Goal: Task Accomplishment & Management: Use online tool/utility

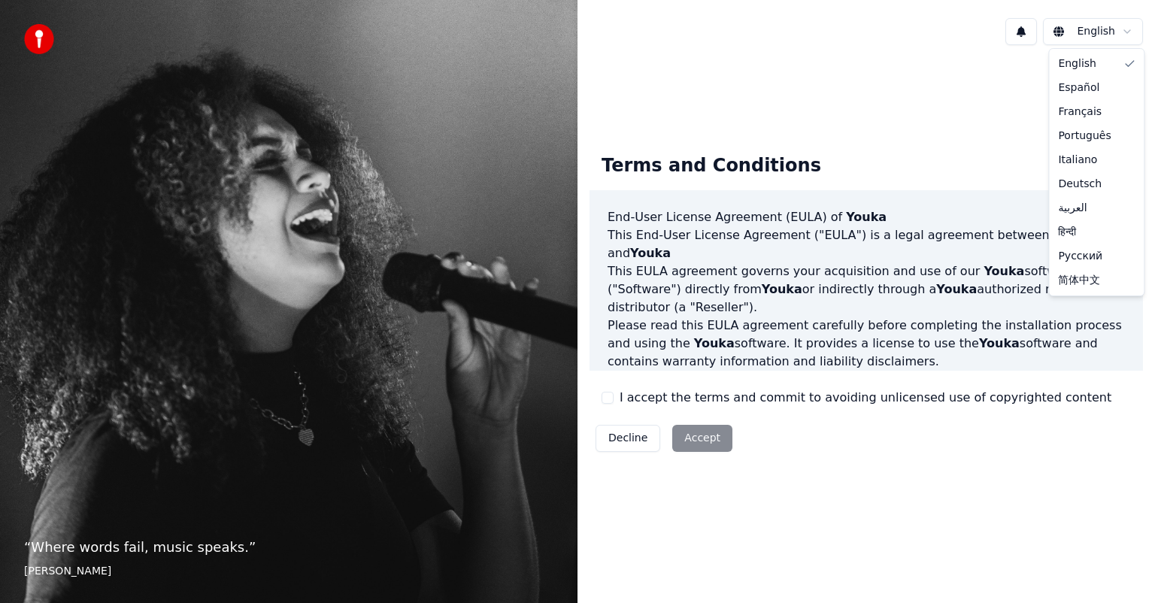
click at [822, 252] on html "“ Where words fail, music speaks. ” Hans Christian Andersen English Terms and C…" at bounding box center [577, 301] width 1155 height 603
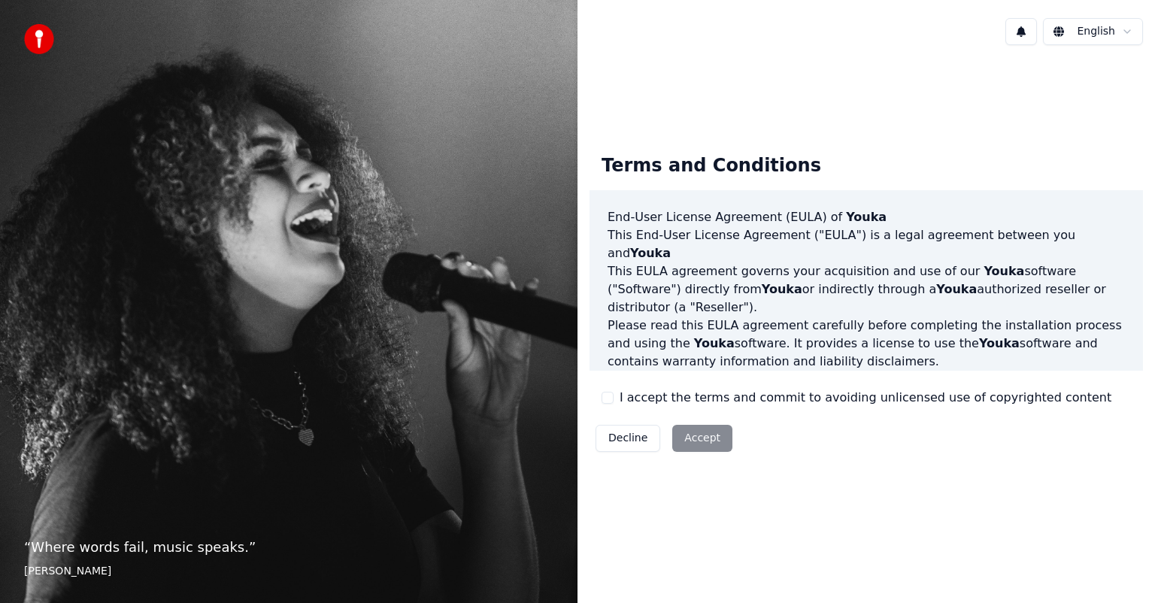
click at [695, 419] on div "Decline Accept" at bounding box center [664, 438] width 149 height 39
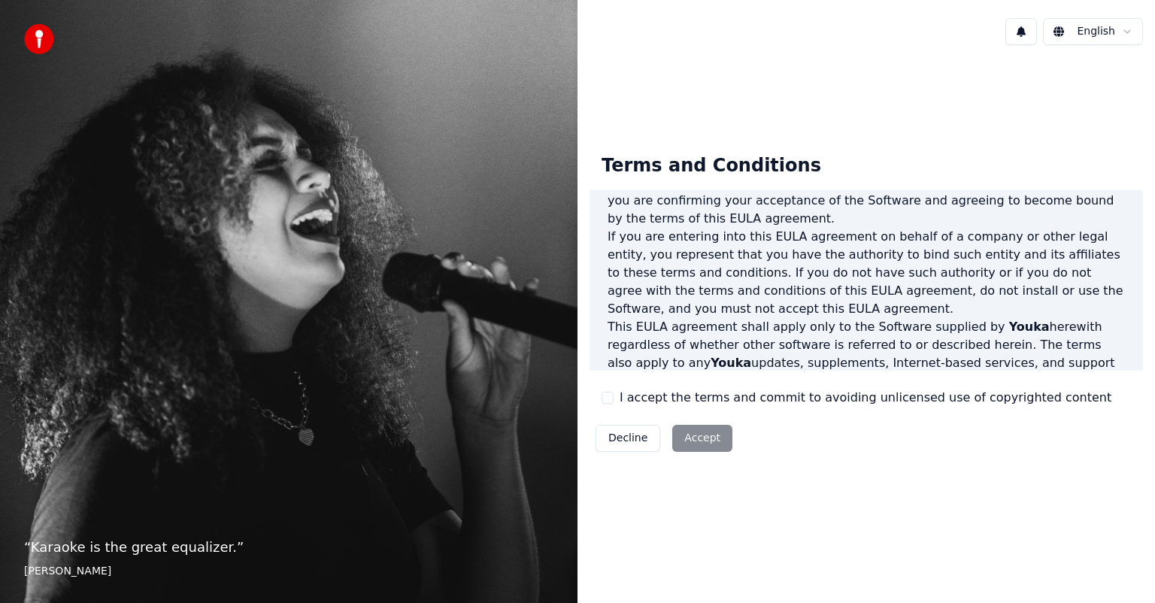
scroll to position [812, 0]
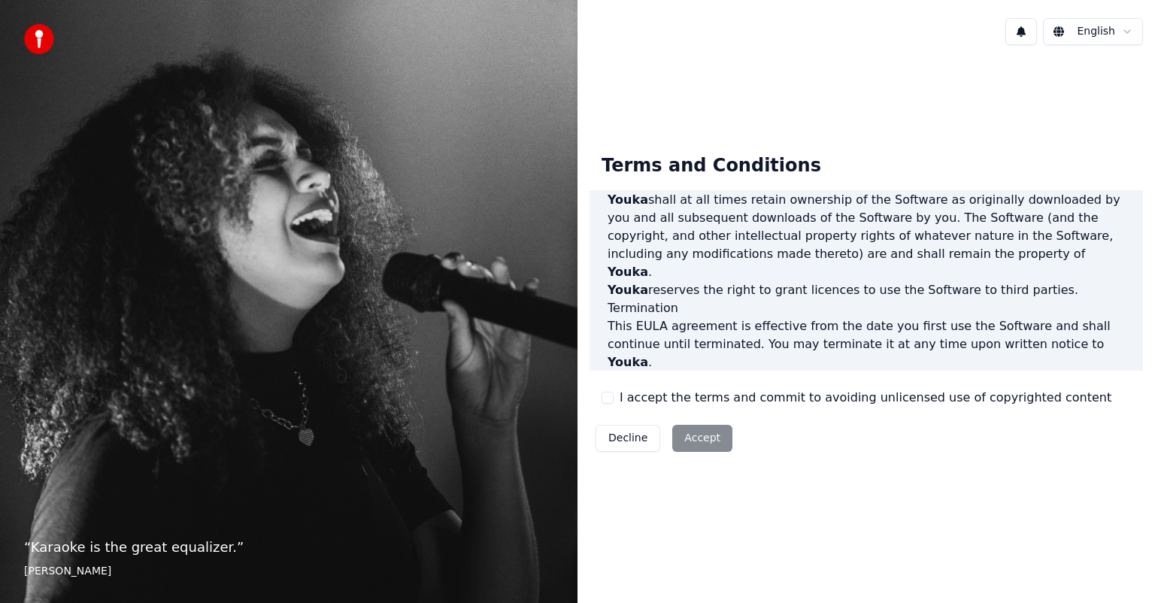
click at [713, 441] on div "Decline Accept" at bounding box center [664, 438] width 149 height 39
click at [710, 435] on div "Decline Accept" at bounding box center [664, 438] width 149 height 39
click at [669, 409] on div "Terms and Conditions End-User License Agreement (EULA) of Youka This End-User L…" at bounding box center [867, 300] width 554 height 317
click at [680, 439] on div "Decline Accept" at bounding box center [664, 438] width 149 height 39
click at [623, 439] on button "Decline" at bounding box center [628, 438] width 65 height 27
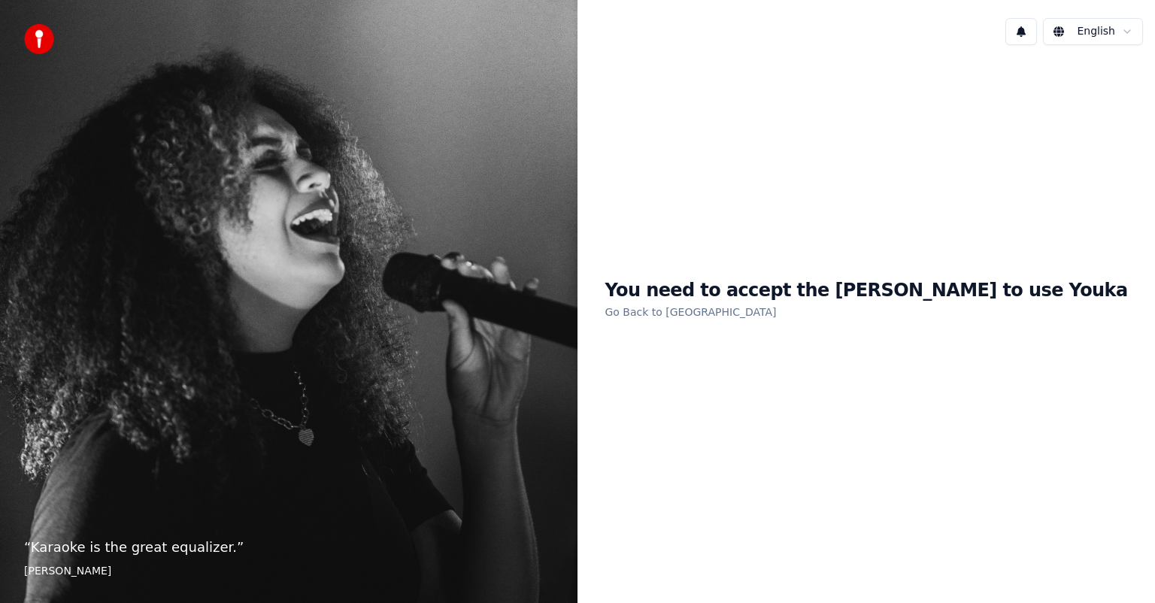
click at [724, 312] on link "Go Back to EULA" at bounding box center [691, 312] width 172 height 24
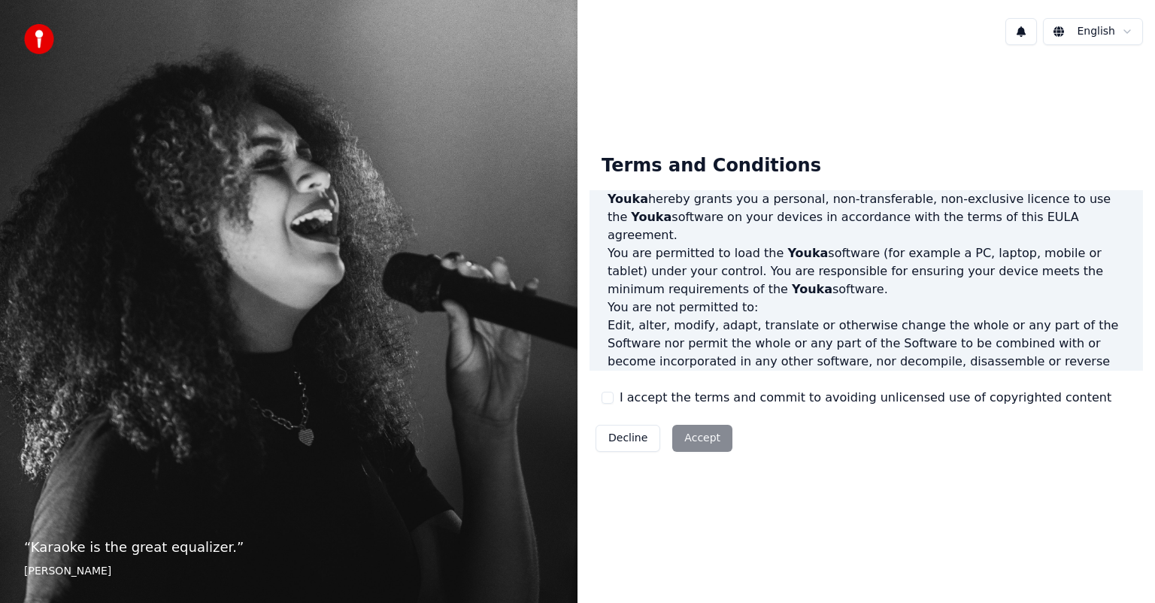
scroll to position [812, 0]
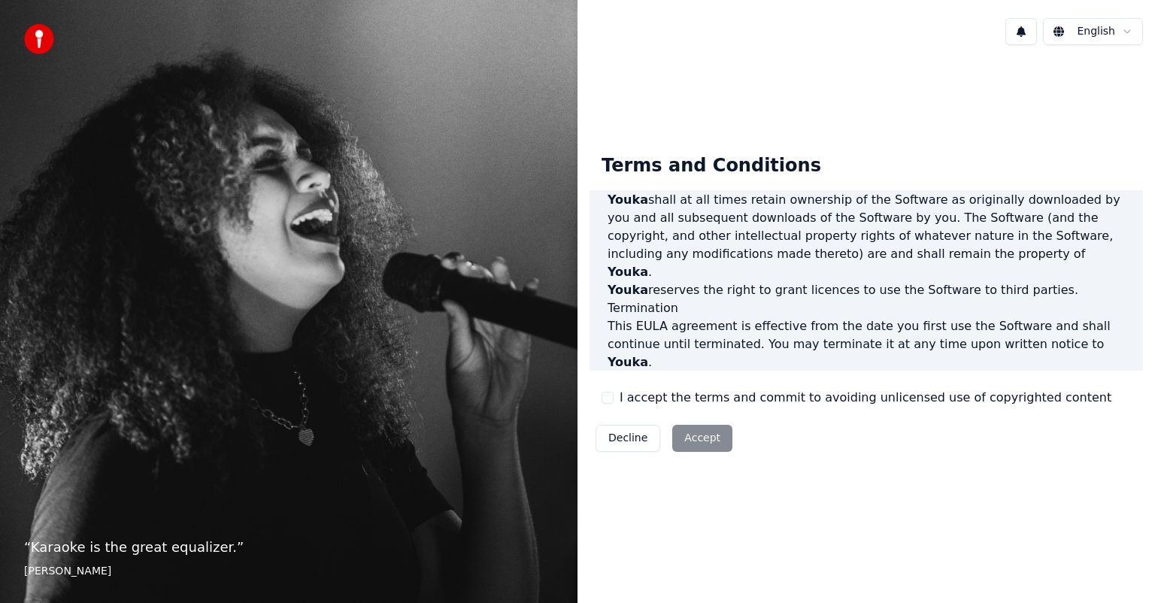
click at [770, 406] on label "I accept the terms and commit to avoiding unlicensed use of copyrighted content" at bounding box center [866, 398] width 492 height 18
click at [614, 404] on button "I accept the terms and commit to avoiding unlicensed use of copyrighted content" at bounding box center [608, 398] width 12 height 12
click at [613, 399] on div "I accept the terms and commit to avoiding unlicensed use of copyrighted content" at bounding box center [857, 398] width 510 height 18
click at [606, 396] on button "I accept the terms and commit to avoiding unlicensed use of copyrighted content" at bounding box center [608, 398] width 12 height 12
click at [692, 435] on div "Decline Accept" at bounding box center [664, 438] width 149 height 39
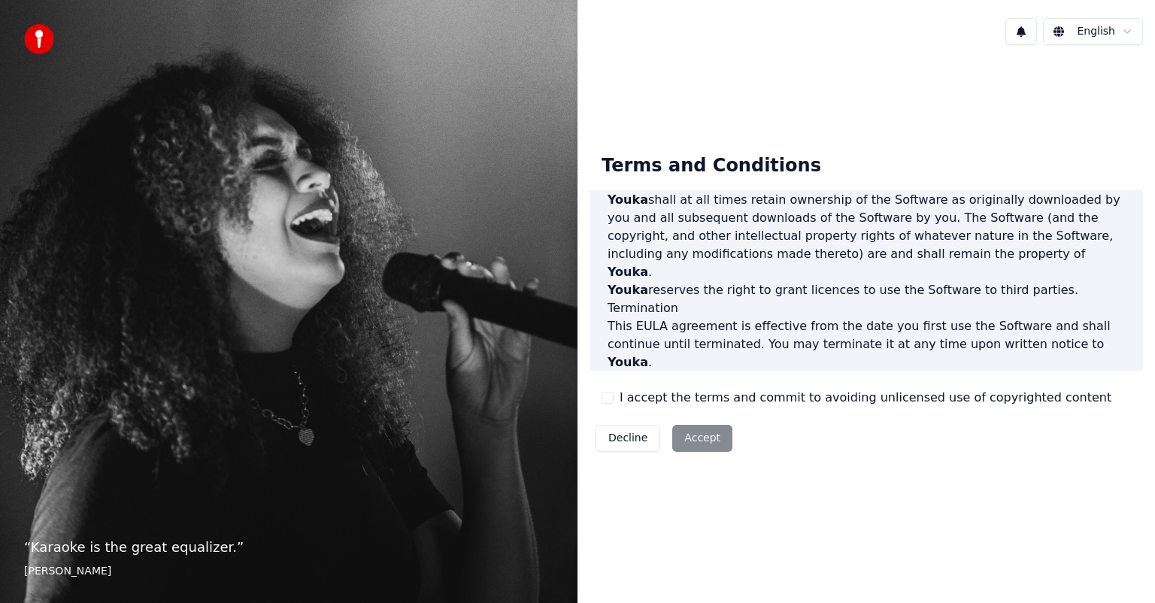
click at [691, 437] on div "Decline Accept" at bounding box center [664, 438] width 149 height 39
drag, startPoint x: 609, startPoint y: 391, endPoint x: 612, endPoint y: 401, distance: 10.0
click at [610, 394] on div "I accept the terms and commit to avoiding unlicensed use of copyrighted content" at bounding box center [857, 398] width 510 height 18
click at [612, 401] on button "I accept the terms and commit to avoiding unlicensed use of copyrighted content" at bounding box center [608, 398] width 12 height 12
click at [612, 400] on button "I accept the terms and commit to avoiding unlicensed use of copyrighted content" at bounding box center [608, 398] width 12 height 12
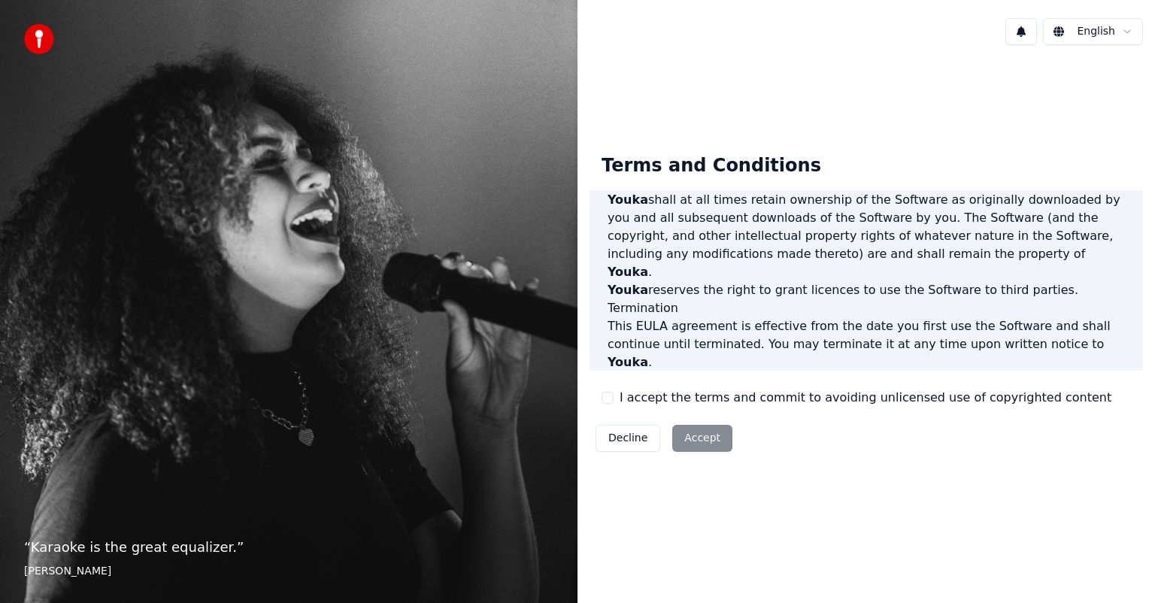
drag, startPoint x: 606, startPoint y: 399, endPoint x: 663, endPoint y: 415, distance: 59.3
click at [607, 400] on button "I accept the terms and commit to avoiding unlicensed use of copyrighted content" at bounding box center [608, 398] width 12 height 12
click at [690, 441] on button "Accept" at bounding box center [702, 438] width 60 height 27
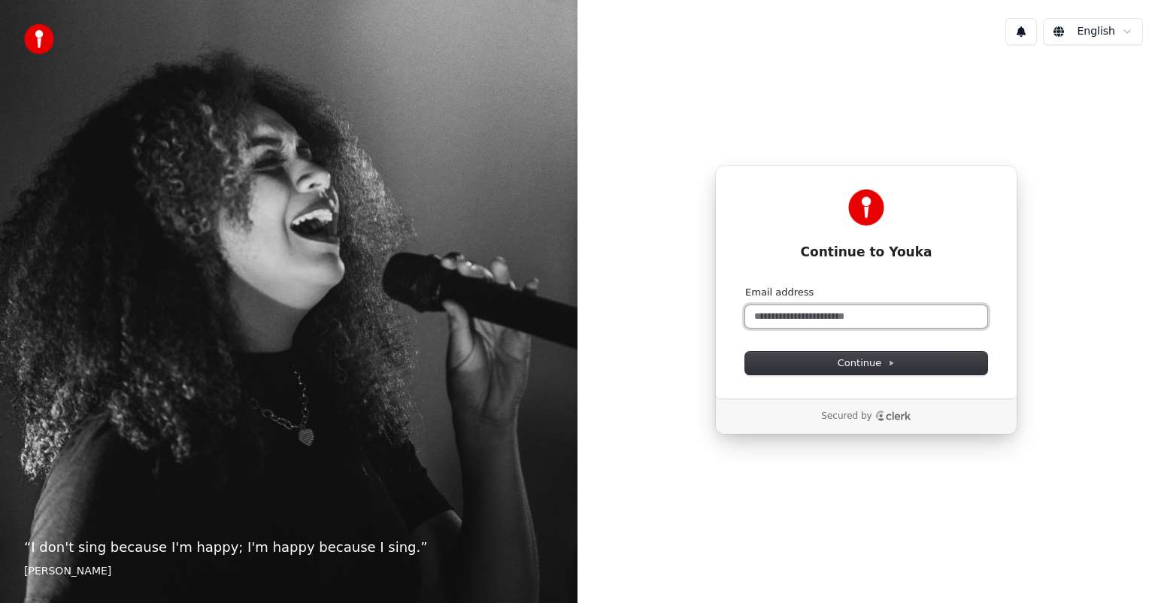
click at [829, 309] on input "Email address" at bounding box center [866, 316] width 242 height 23
click at [846, 360] on span "Continue" at bounding box center [866, 364] width 57 height 14
click at [885, 313] on input "**********" at bounding box center [866, 316] width 242 height 23
click at [876, 360] on span "Continue" at bounding box center [866, 364] width 57 height 14
type input "**********"
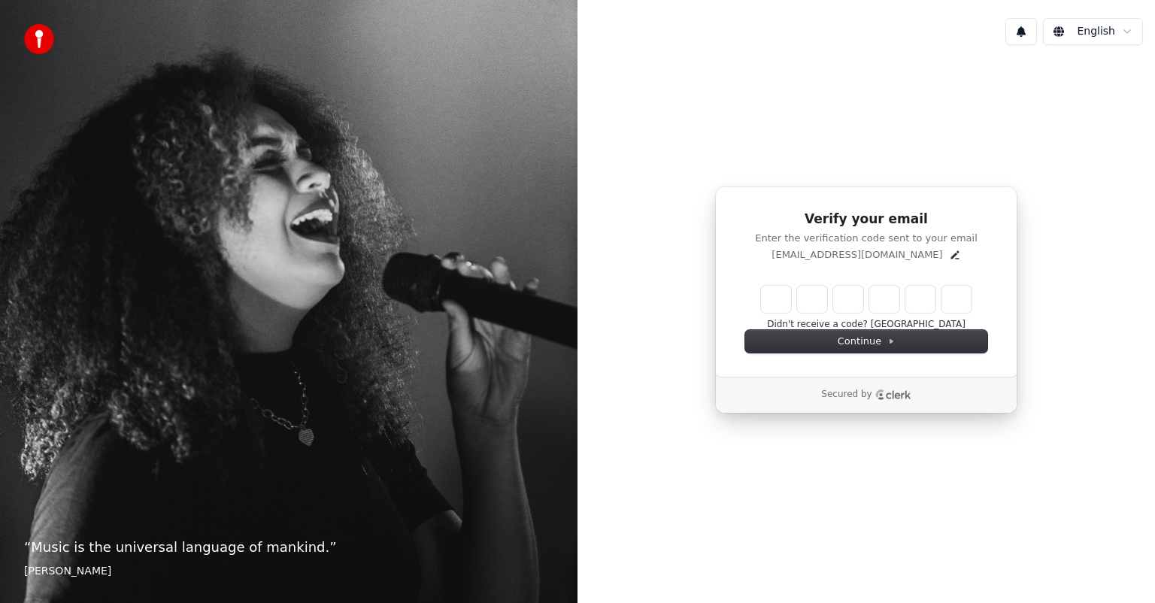
click at [777, 302] on input "Enter verification code" at bounding box center [866, 299] width 211 height 27
type input "******"
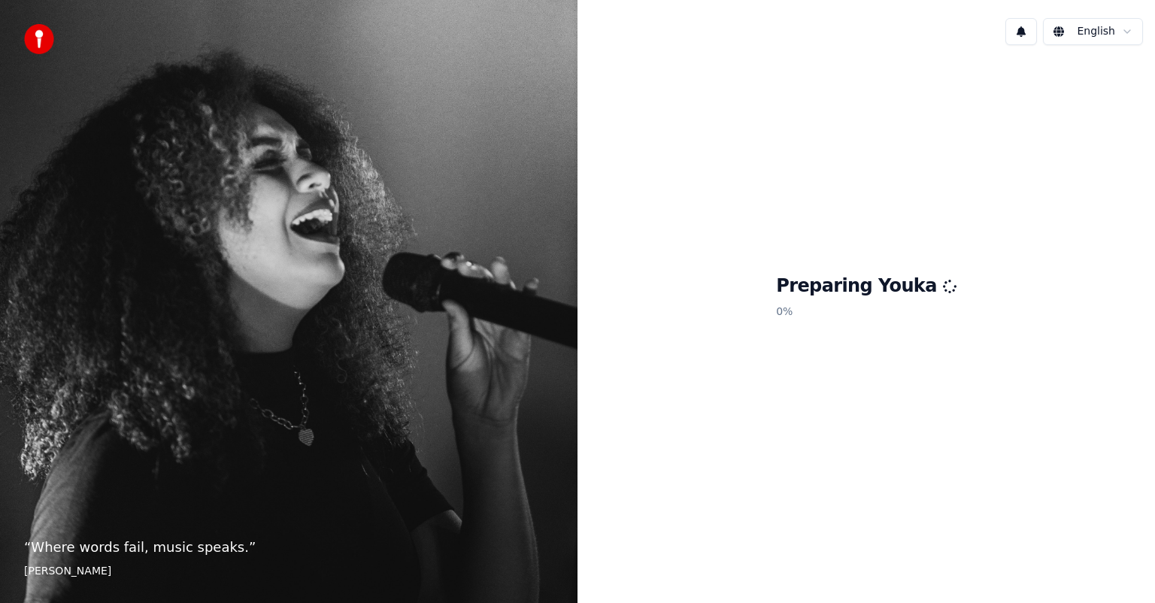
click at [735, 268] on div "Preparing Youka 0 %" at bounding box center [867, 300] width 578 height 486
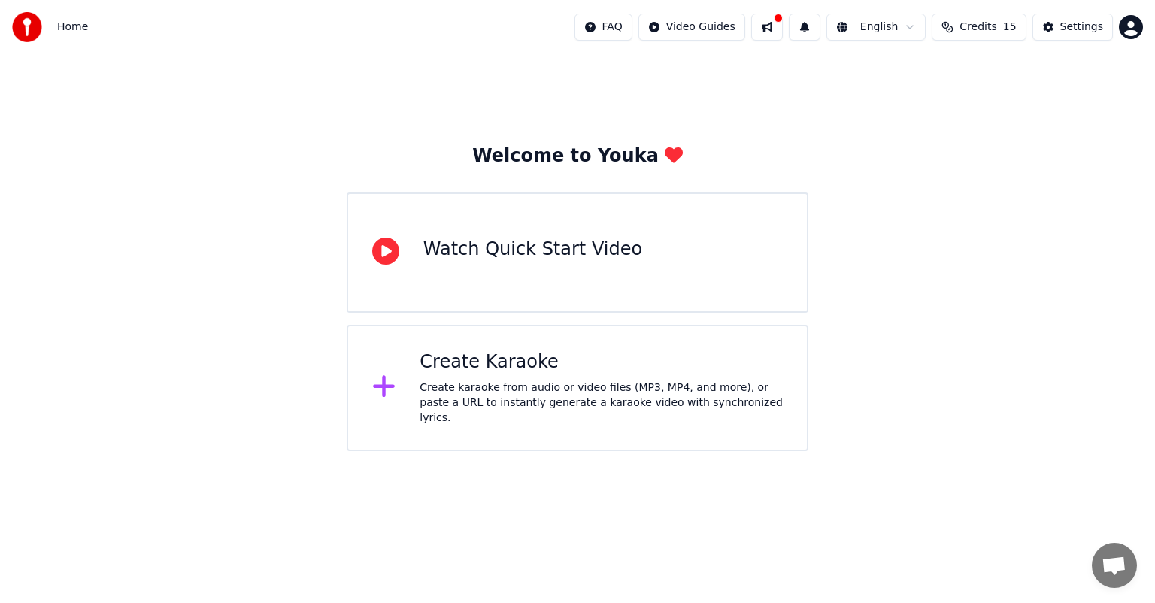
click at [1011, 265] on div "Welcome to Youka Watch Quick Start Video Create Karaoke Create karaoke from aud…" at bounding box center [577, 252] width 1155 height 397
click at [391, 374] on icon at bounding box center [384, 386] width 24 height 27
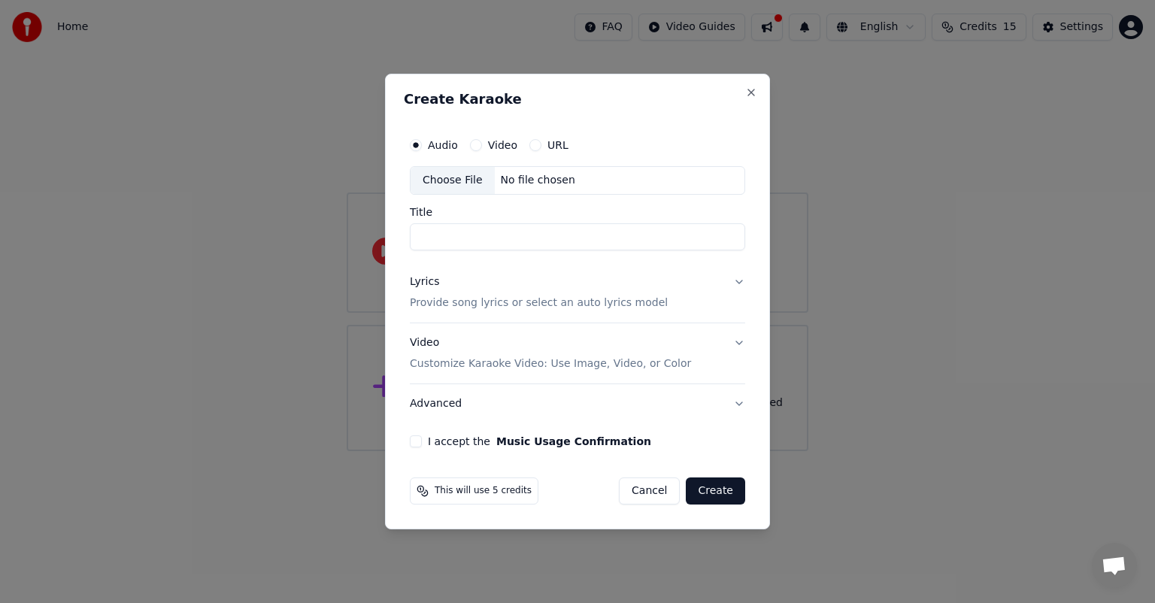
click at [439, 342] on div "Video Customize Karaoke Video: Use Image, Video, or Color" at bounding box center [550, 353] width 281 height 36
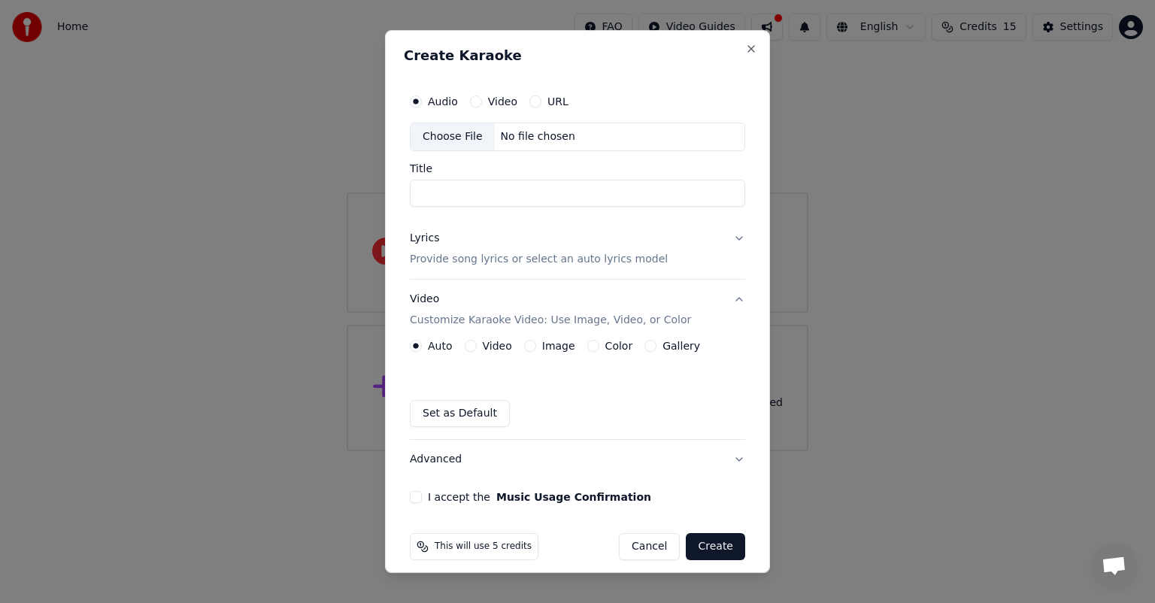
click at [629, 550] on button "Cancel" at bounding box center [649, 546] width 61 height 27
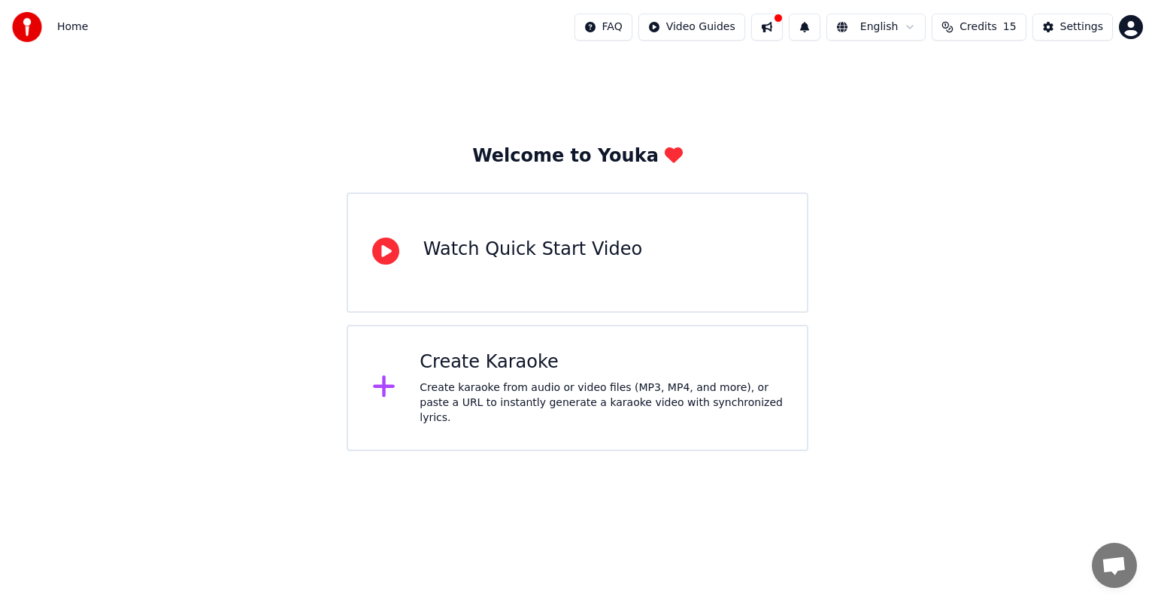
click at [437, 262] on div "Watch Quick Start Video" at bounding box center [533, 253] width 219 height 30
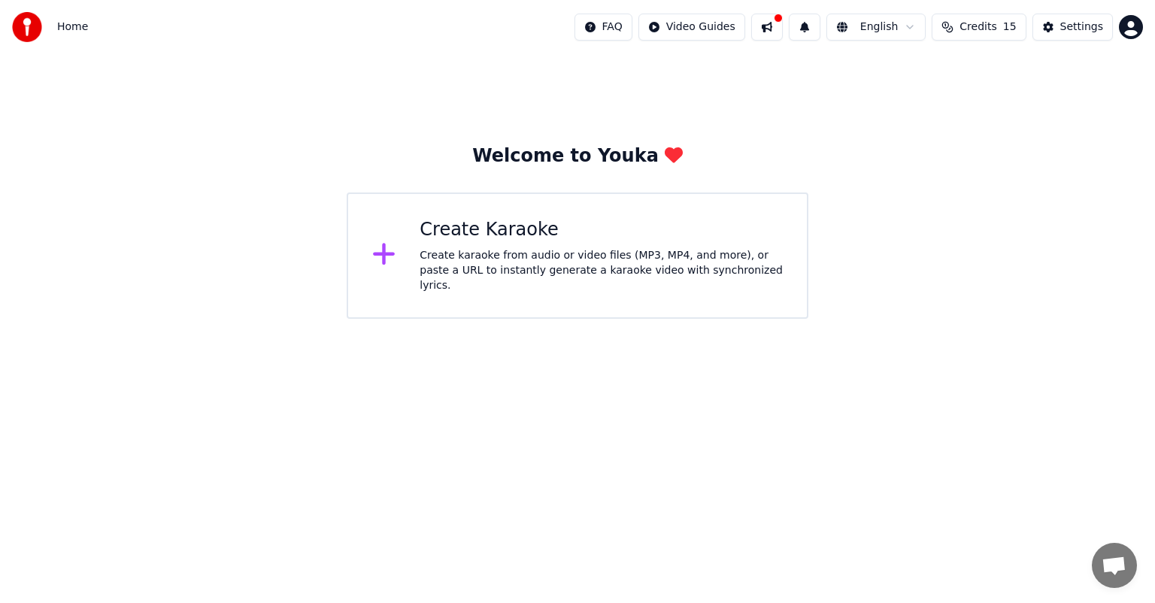
click at [377, 252] on icon at bounding box center [384, 254] width 24 height 27
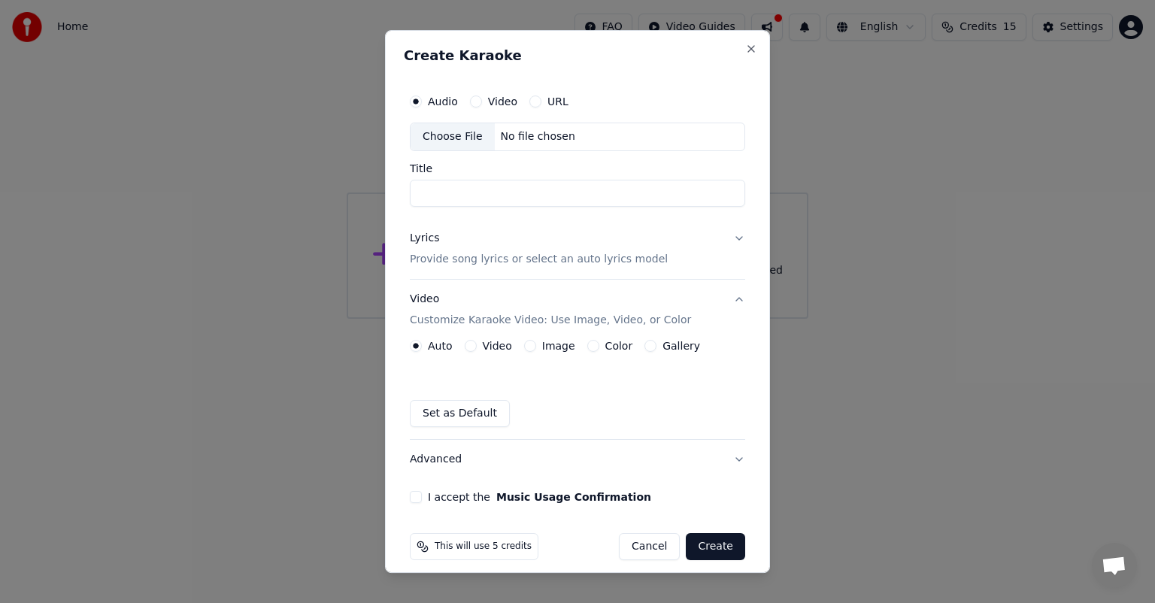
click at [502, 102] on label "Video" at bounding box center [502, 101] width 29 height 11
click at [482, 102] on button "Video" at bounding box center [476, 102] width 12 height 12
click at [569, 102] on div "Audio Video URL" at bounding box center [577, 102] width 335 height 30
click at [554, 103] on label "URL" at bounding box center [558, 101] width 21 height 11
click at [542, 103] on button "URL" at bounding box center [536, 102] width 12 height 12
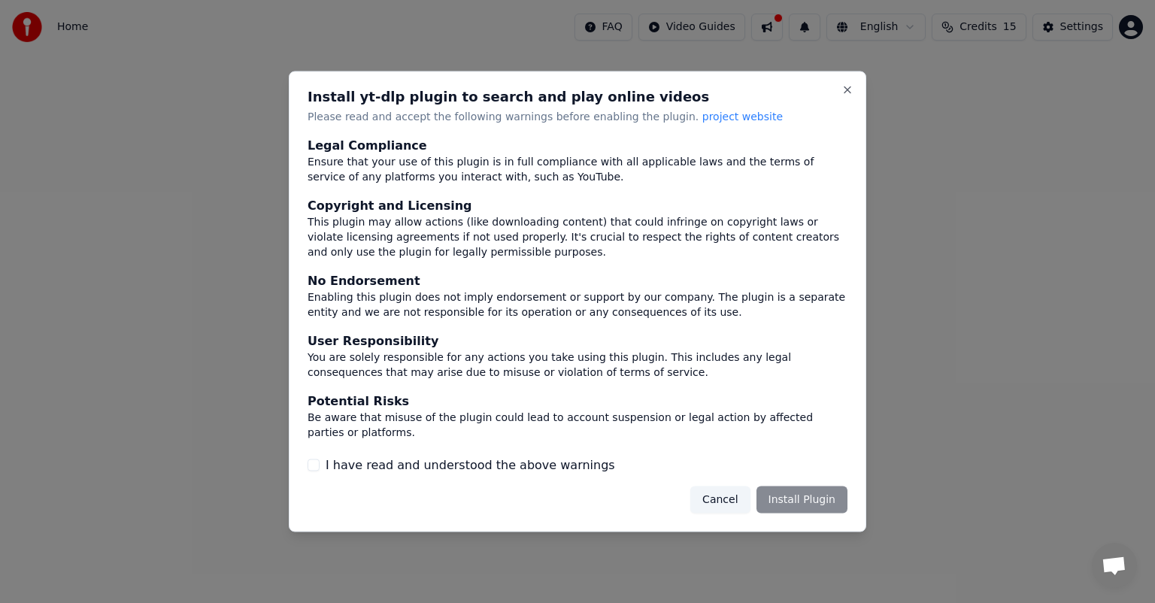
scroll to position [62, 0]
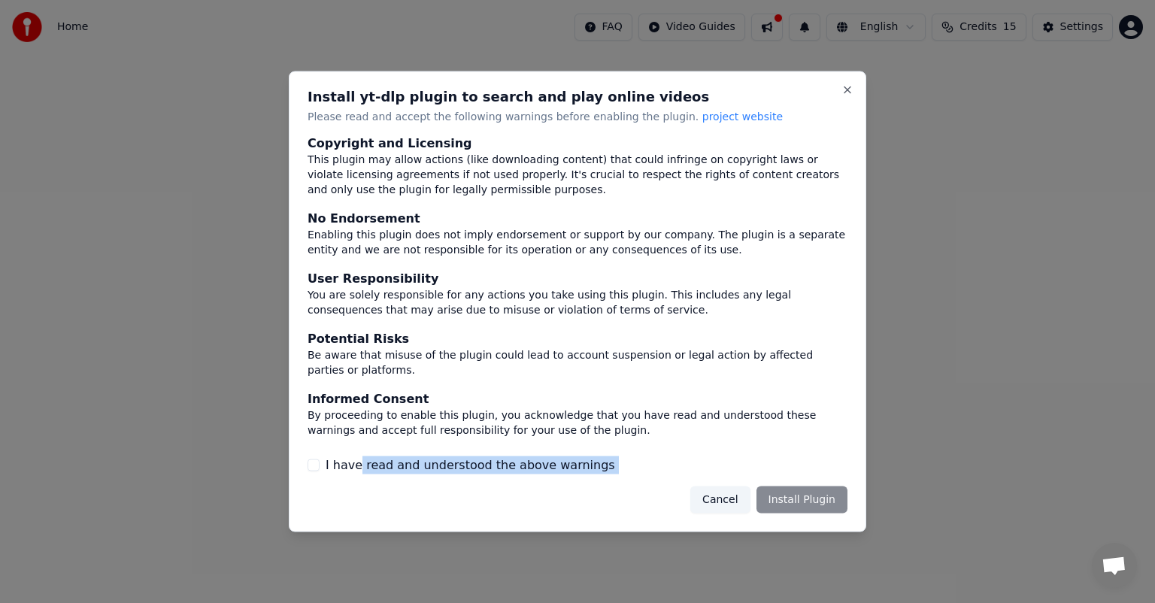
drag, startPoint x: 357, startPoint y: 478, endPoint x: 343, endPoint y: 466, distance: 18.7
click at [357, 475] on div "Install yt-dlp plugin to search and play online videos Please read and accept t…" at bounding box center [578, 301] width 578 height 461
click at [322, 468] on div "I have read and understood the above warnings" at bounding box center [578, 465] width 540 height 18
click at [314, 465] on button "I have read and understood the above warnings" at bounding box center [314, 465] width 12 height 12
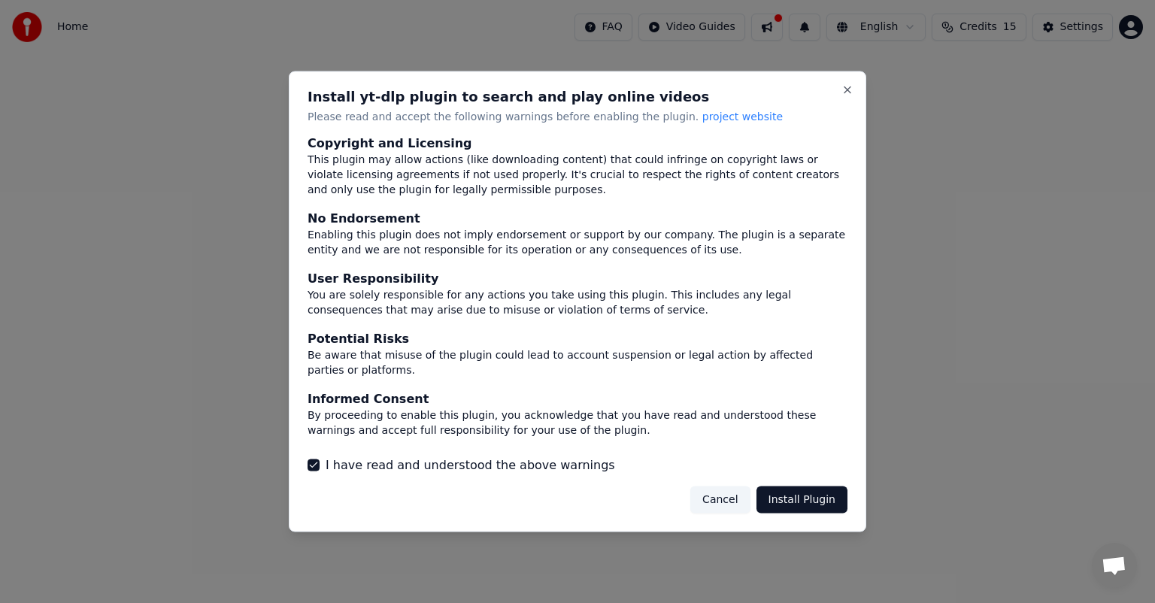
click at [804, 498] on button "Install Plugin" at bounding box center [802, 499] width 91 height 27
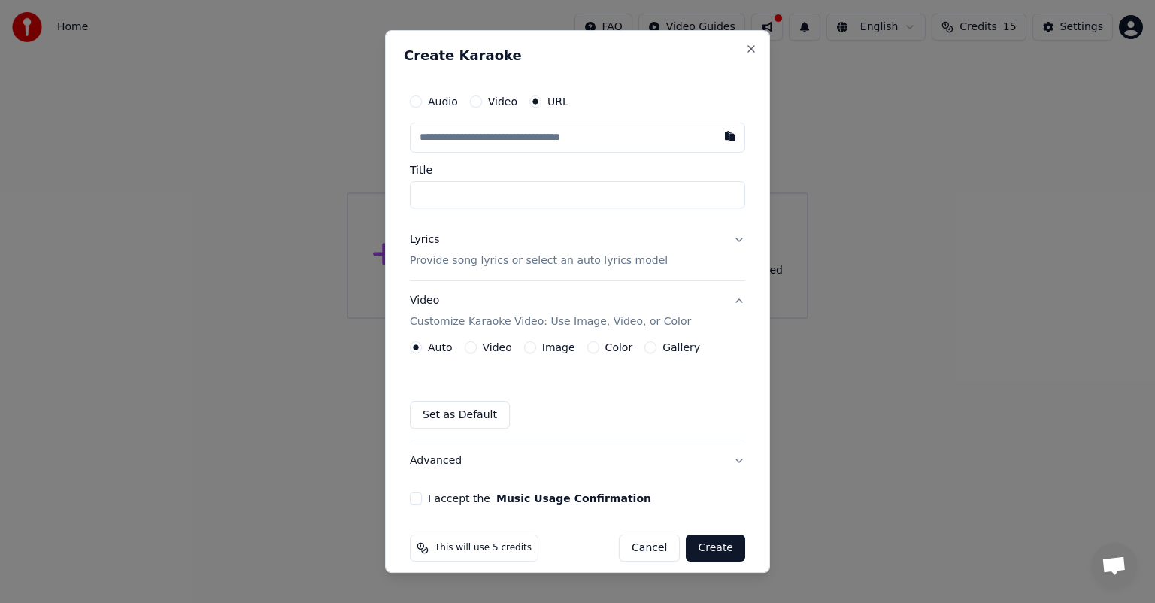
click at [530, 148] on input "text" at bounding box center [577, 138] width 335 height 30
paste input "**********"
type input "**********"
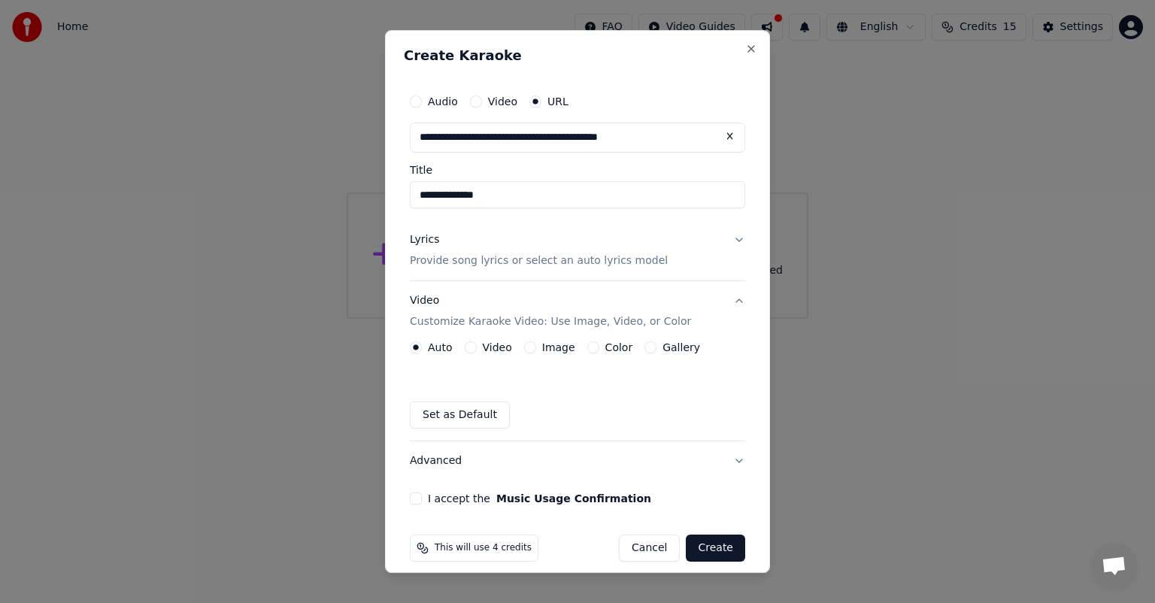
click at [485, 350] on label "Video" at bounding box center [497, 347] width 29 height 11
click at [477, 350] on button "Video" at bounding box center [471, 348] width 12 height 12
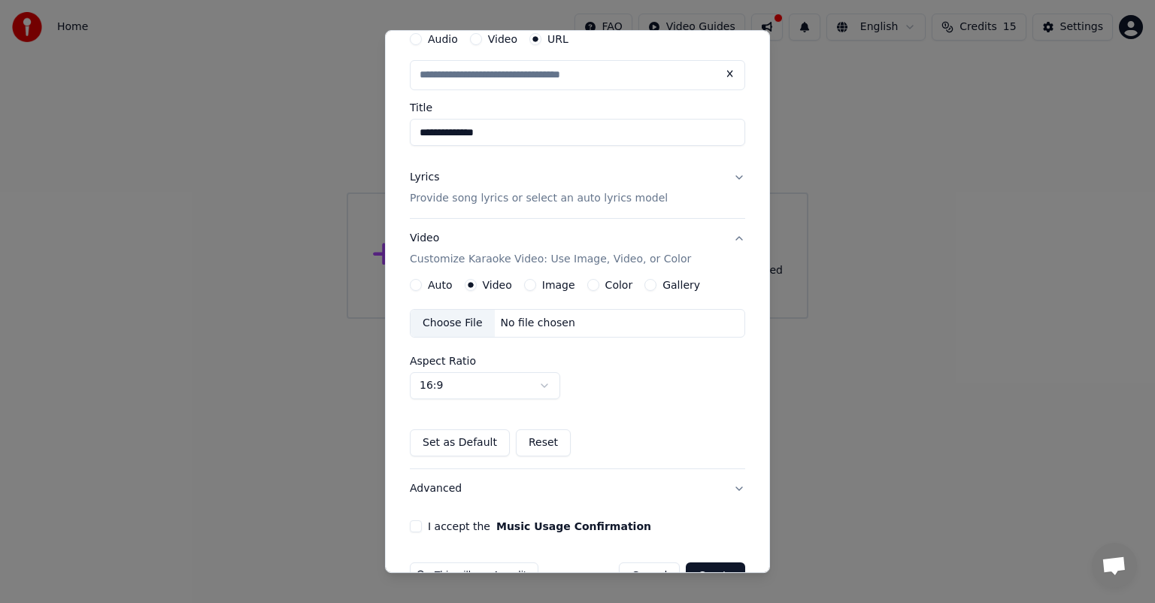
scroll to position [102, 0]
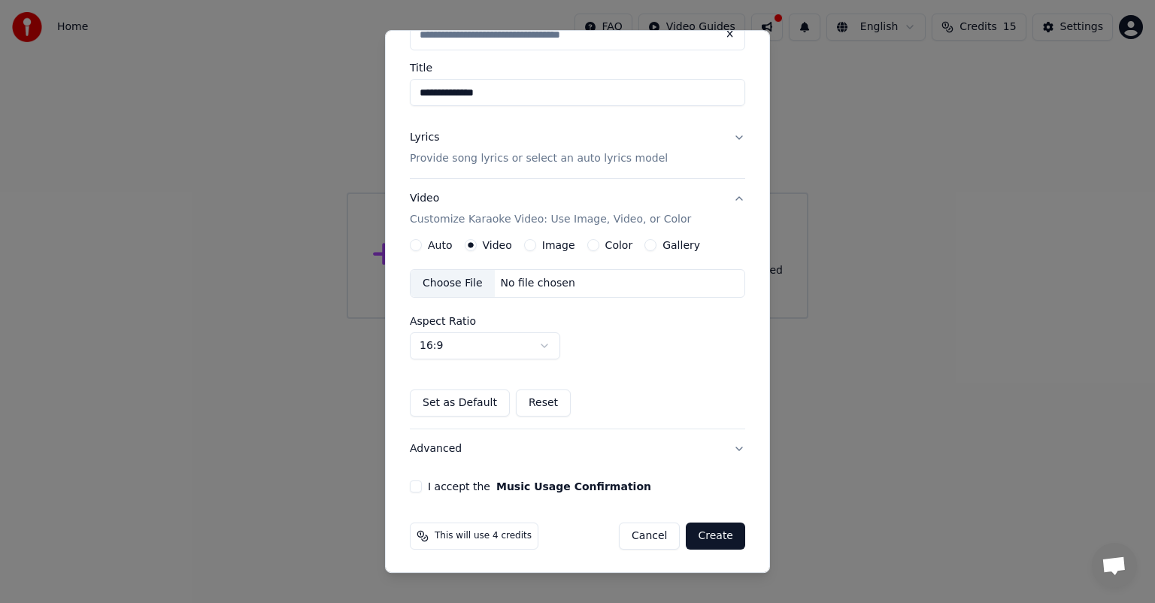
click at [466, 283] on div "Choose File" at bounding box center [453, 283] width 84 height 27
click at [696, 533] on button "Create" at bounding box center [715, 536] width 59 height 27
type input "**********"
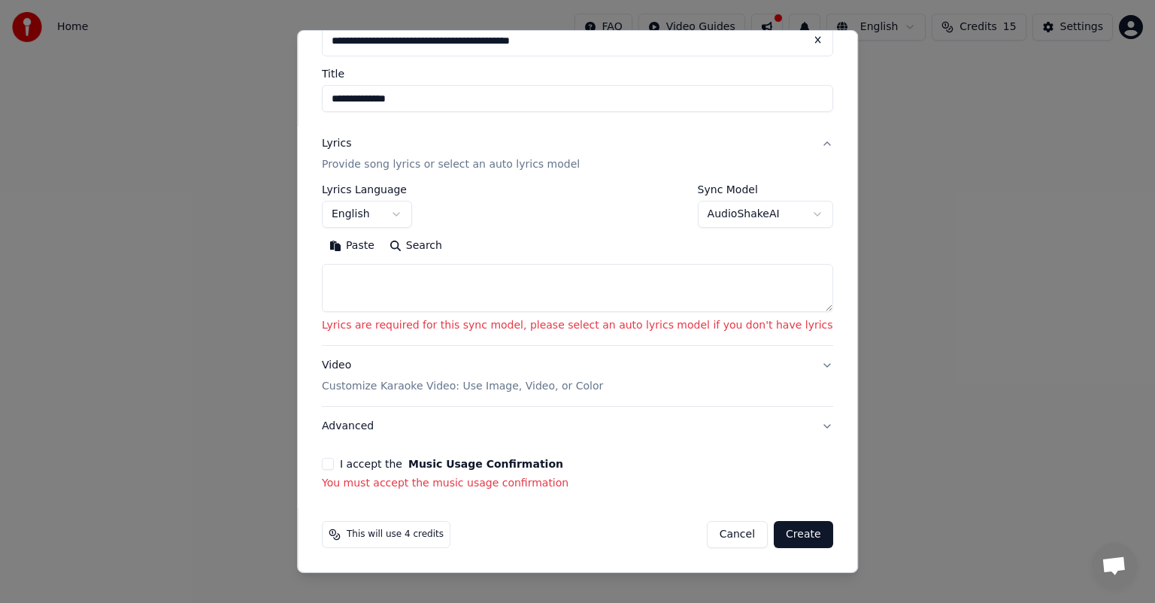
scroll to position [96, 0]
click at [449, 308] on textarea at bounding box center [578, 289] width 512 height 48
click at [412, 210] on button "English" at bounding box center [367, 215] width 90 height 27
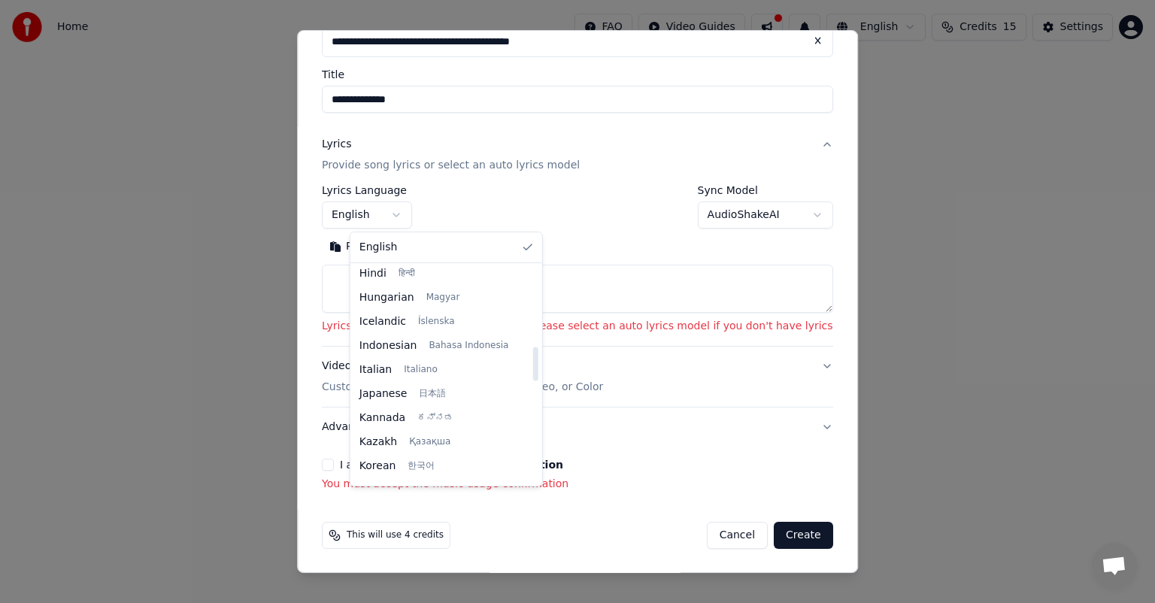
scroll to position [478, 0]
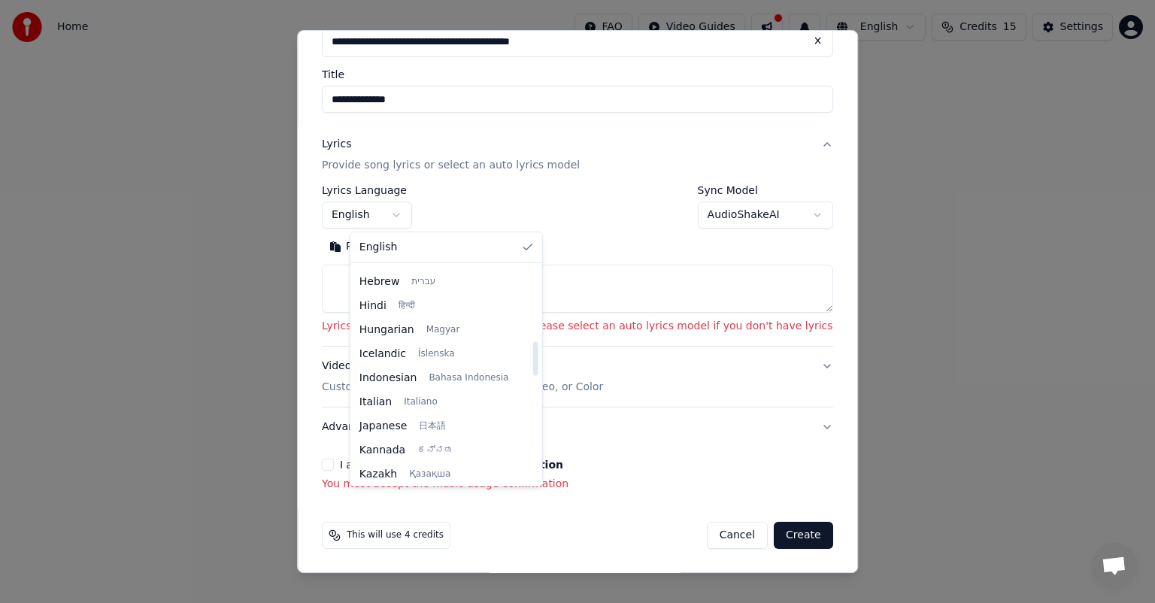
select select "**"
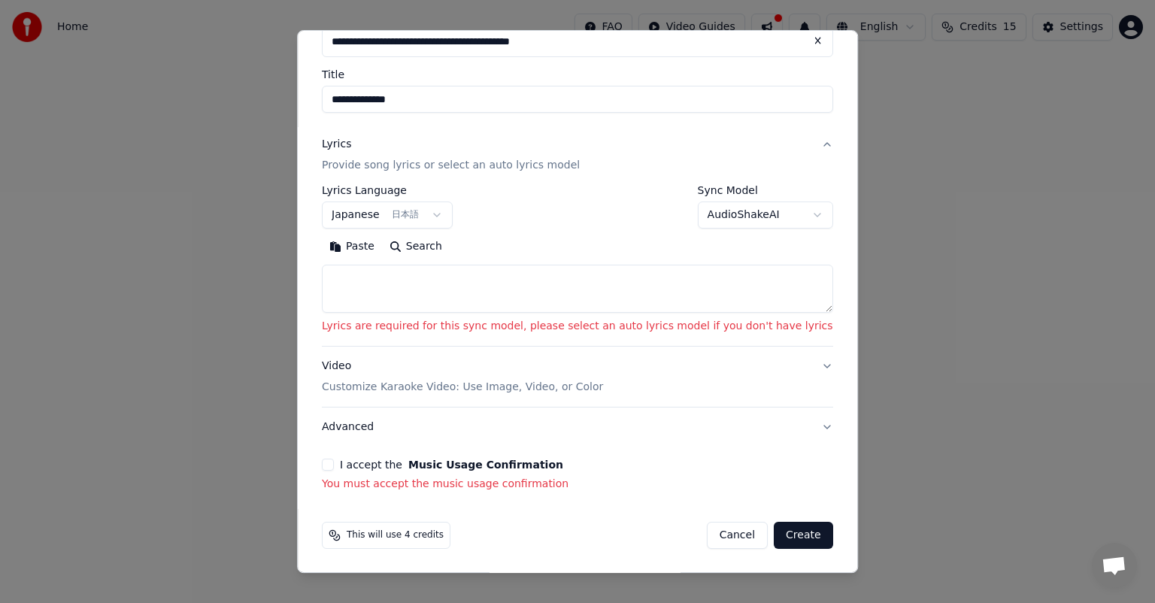
click at [464, 302] on textarea at bounding box center [578, 289] width 512 height 48
drag, startPoint x: 433, startPoint y: 104, endPoint x: 360, endPoint y: 102, distance: 73.7
click at [360, 102] on input "**********" at bounding box center [578, 99] width 512 height 27
click at [499, 277] on textarea at bounding box center [578, 289] width 512 height 48
paste textarea "**********"
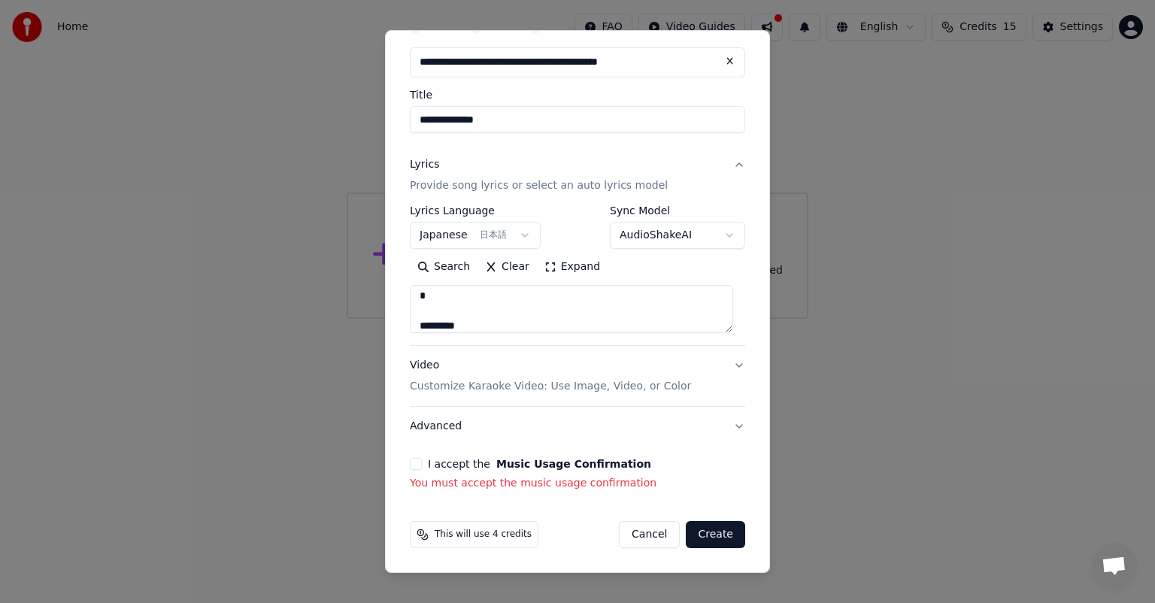
scroll to position [74, 0]
type textarea "**********"
click at [412, 461] on button "I accept the Music Usage Confirmation" at bounding box center [416, 465] width 12 height 12
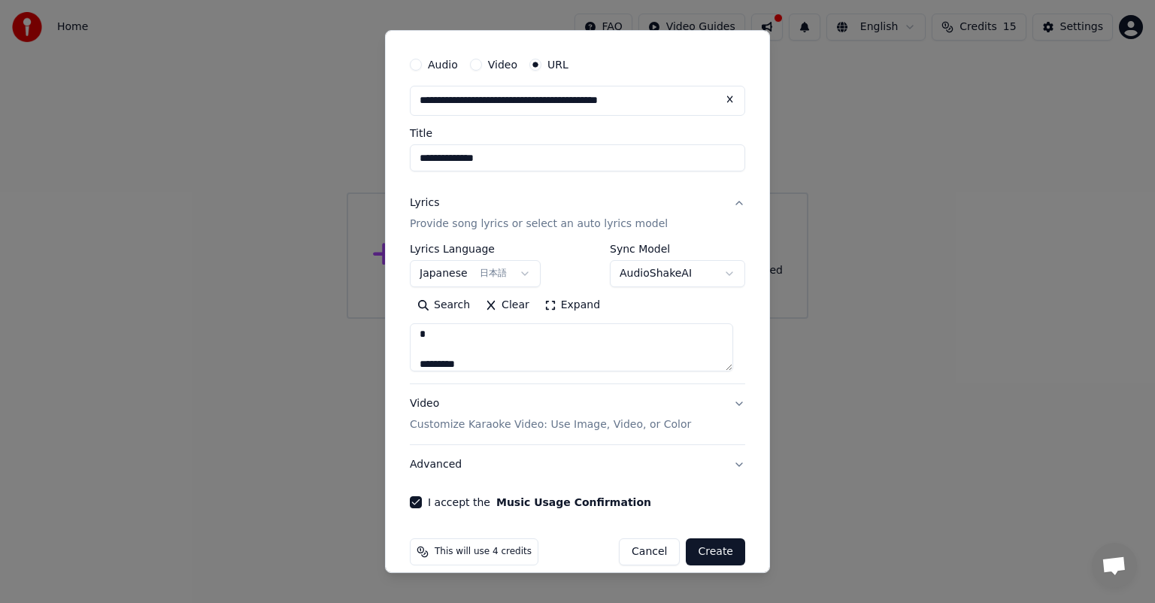
scroll to position [53, 0]
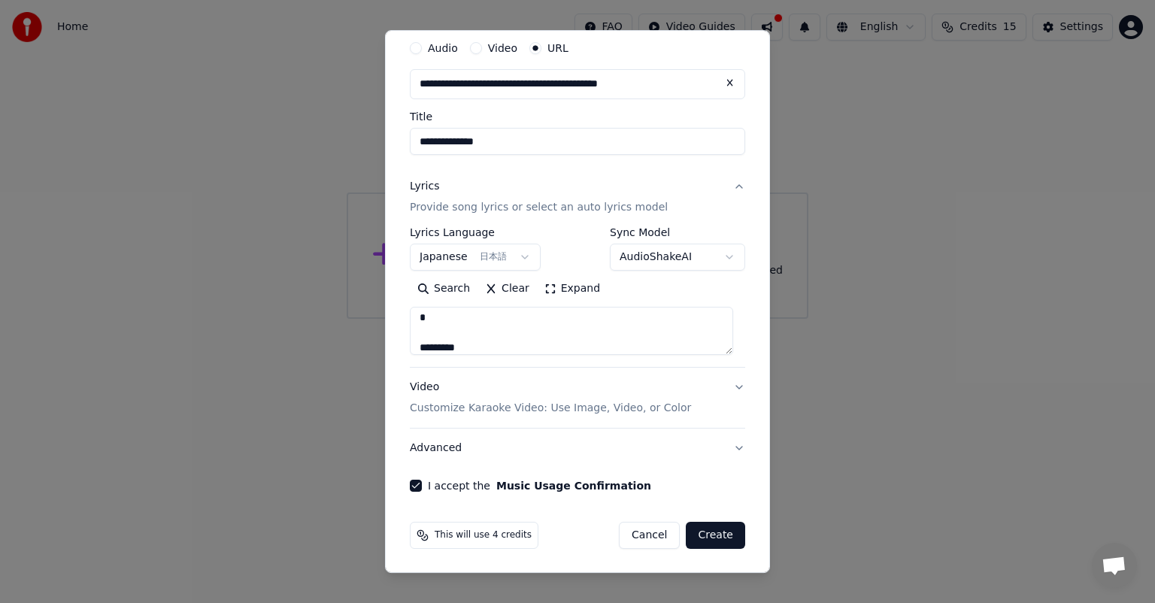
click at [718, 539] on button "Create" at bounding box center [715, 535] width 59 height 27
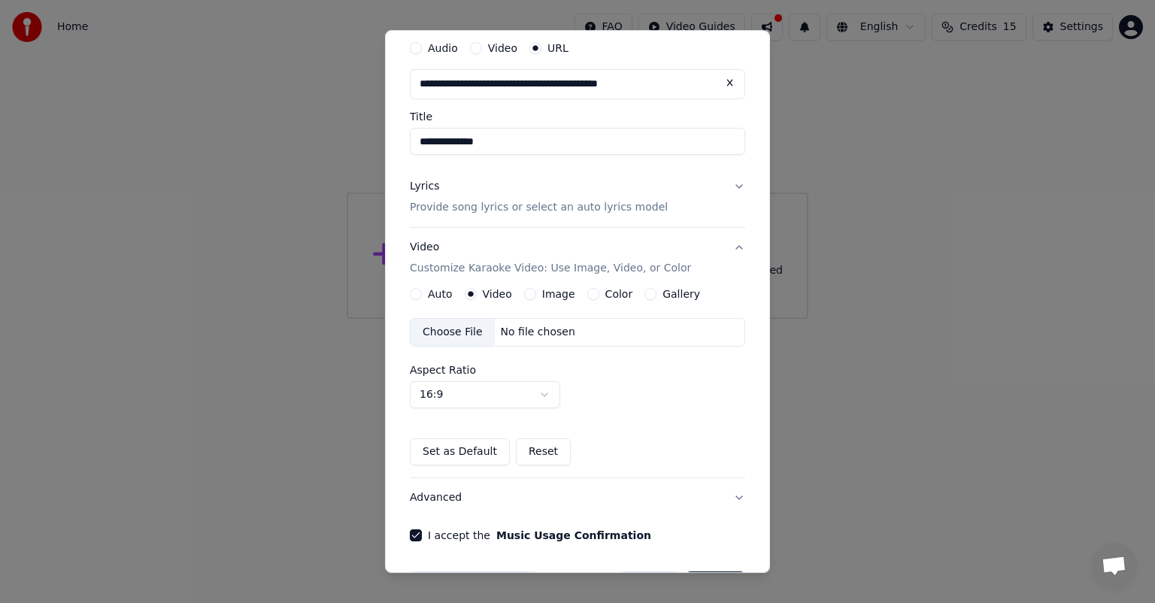
scroll to position [102, 0]
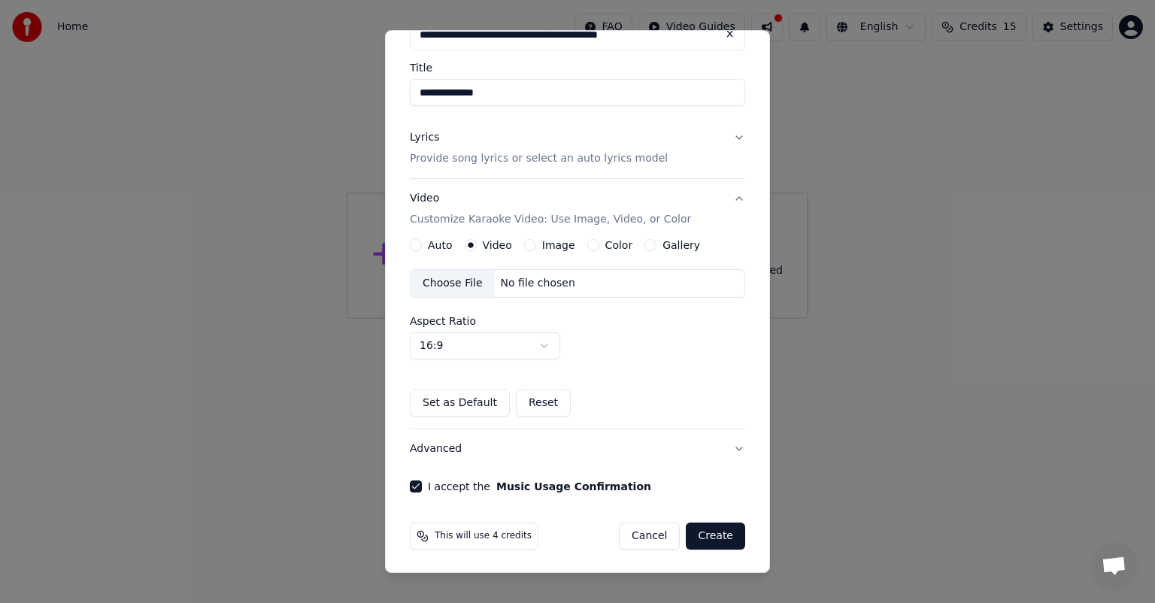
click at [712, 530] on button "Create" at bounding box center [715, 536] width 59 height 27
click at [692, 542] on button "Create" at bounding box center [715, 536] width 59 height 27
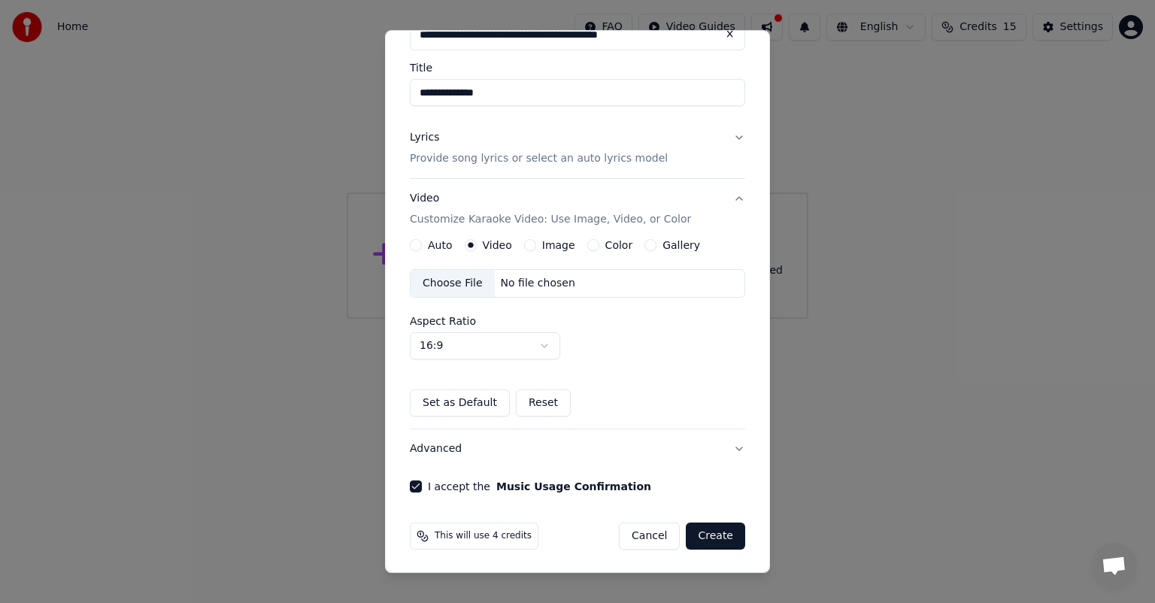
click at [707, 532] on button "Create" at bounding box center [715, 536] width 59 height 27
click at [689, 539] on button "Create" at bounding box center [715, 536] width 59 height 27
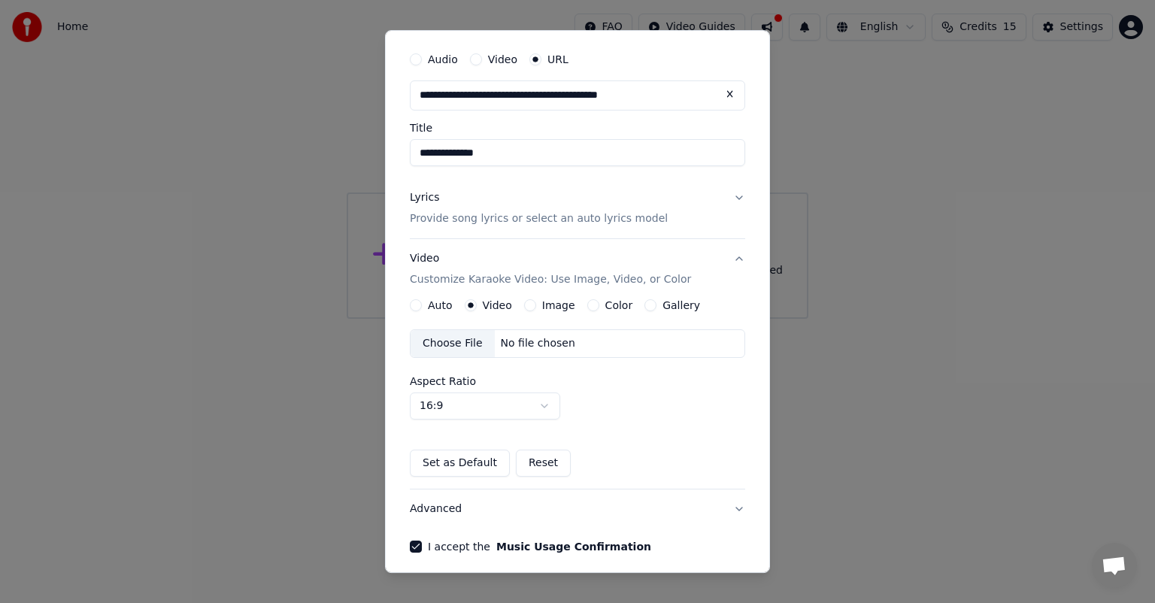
scroll to position [0, 0]
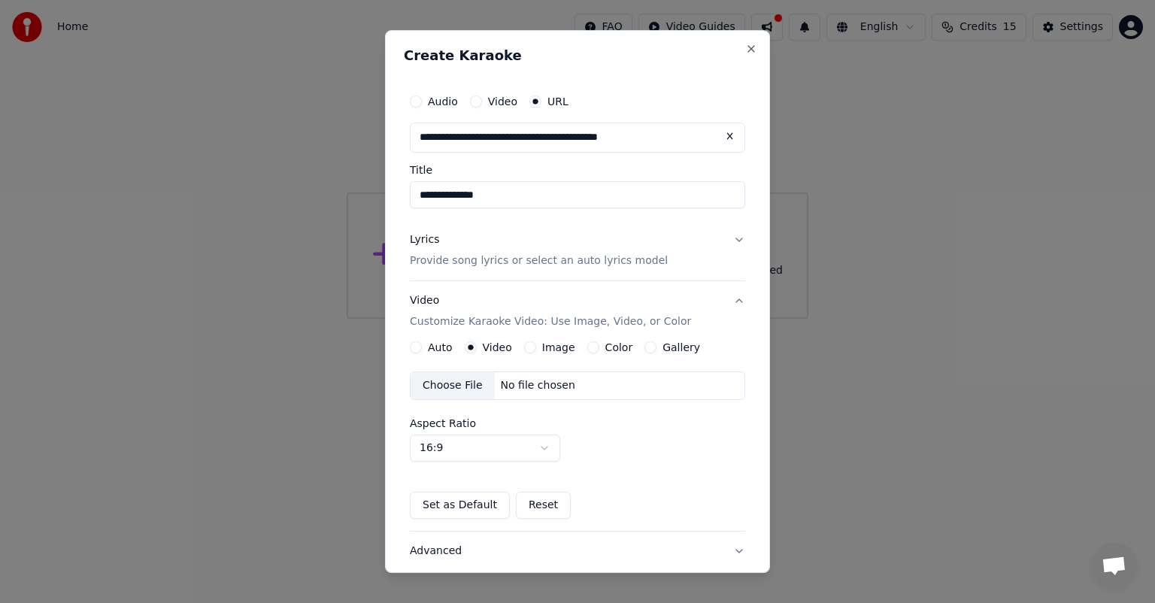
click at [478, 354] on div "Auto Video Image Color Gallery Choose File No file chosen Aspect Ratio 16:9 ***…" at bounding box center [577, 431] width 335 height 178
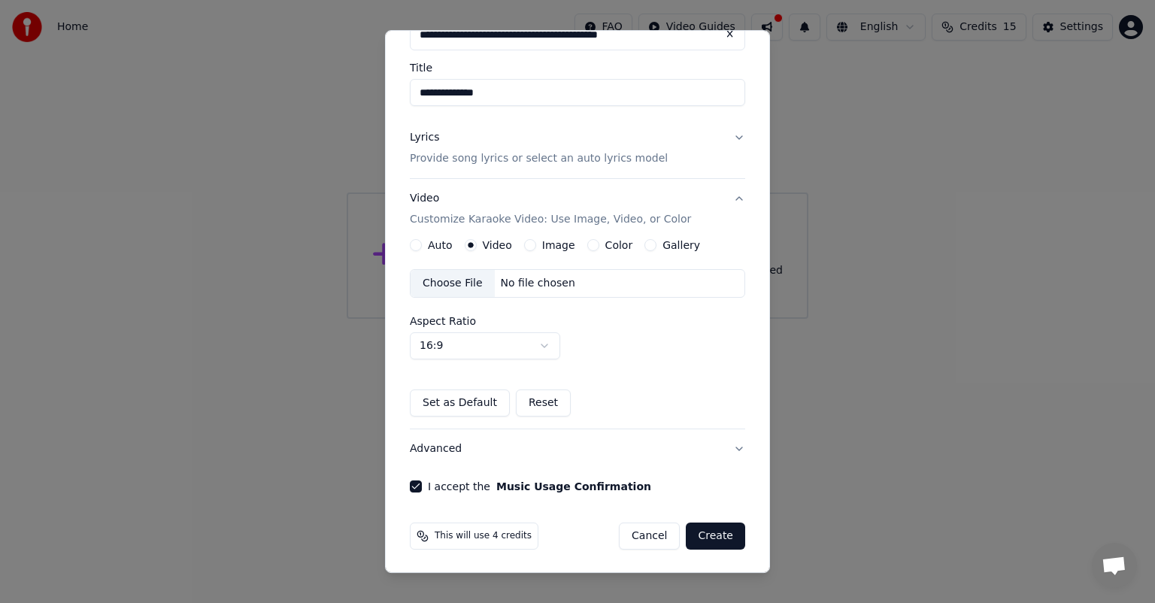
click at [706, 542] on button "Create" at bounding box center [715, 536] width 59 height 27
click at [696, 523] on button "Create" at bounding box center [715, 536] width 59 height 27
click at [697, 523] on button "Create" at bounding box center [715, 536] width 59 height 27
click at [697, 527] on button "Create" at bounding box center [715, 536] width 59 height 27
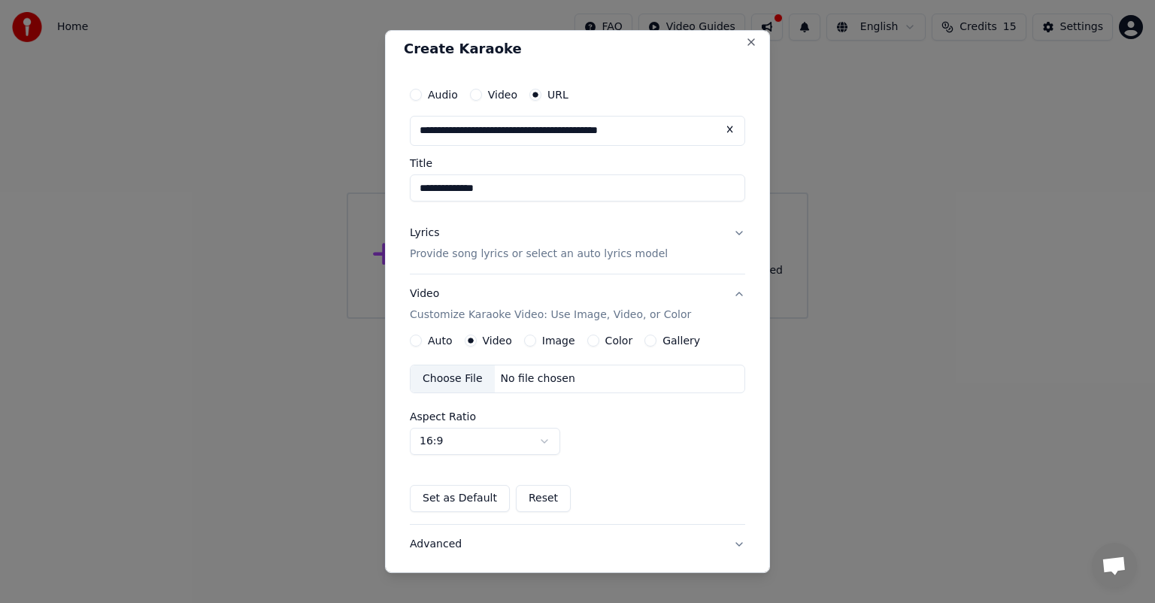
scroll to position [0, 0]
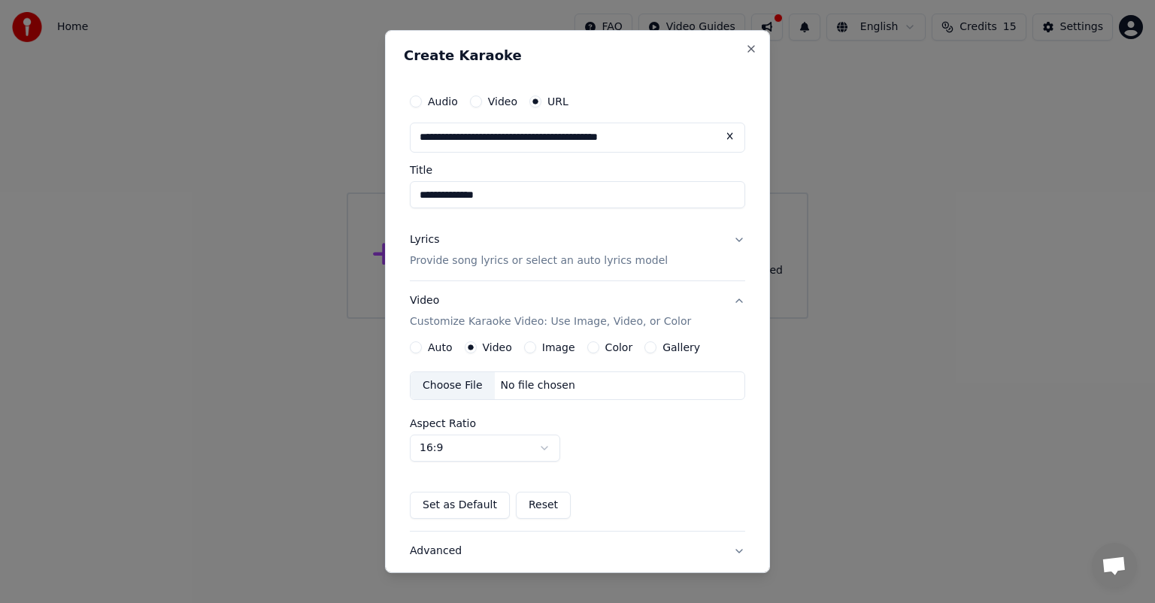
click at [493, 102] on label "Video" at bounding box center [502, 101] width 29 height 11
click at [482, 102] on button "Video" at bounding box center [476, 102] width 12 height 12
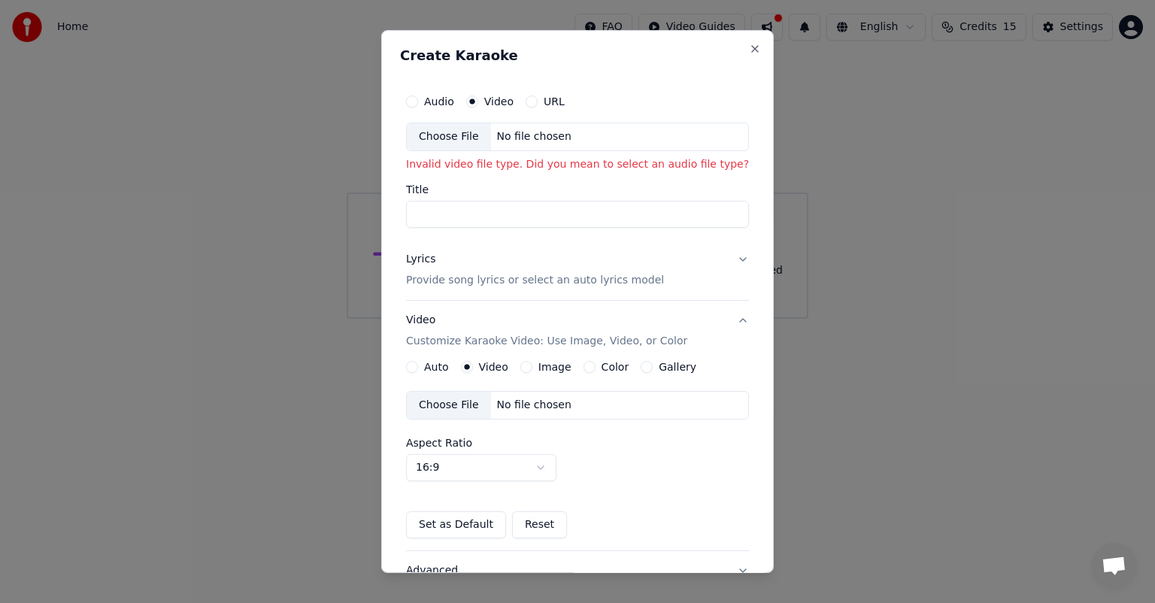
click at [541, 102] on div "URL" at bounding box center [545, 102] width 39 height 12
click at [493, 138] on div "No file chosen" at bounding box center [534, 136] width 87 height 15
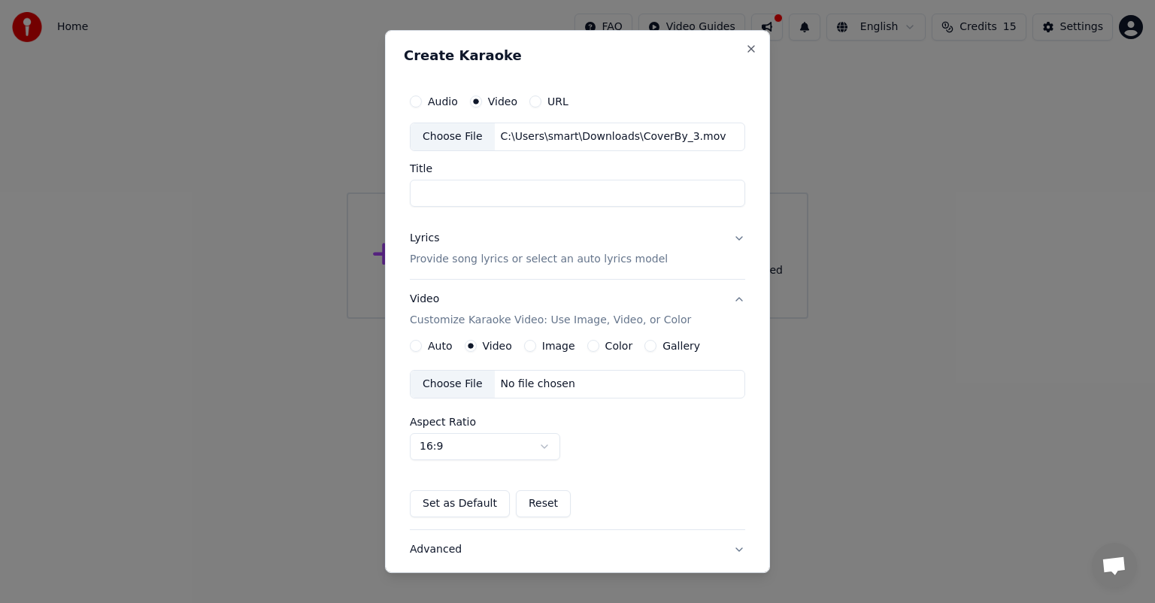
type input "*********"
drag, startPoint x: 472, startPoint y: 195, endPoint x: 399, endPoint y: 204, distance: 73.5
click at [399, 204] on div "Create Karaoke Audio Video URL Choose File C:\Users\smart\Downloads\CoverBy_3.m…" at bounding box center [577, 301] width 385 height 543
click at [725, 241] on button "Lyrics Provide song lyrics or select an auto lyrics model" at bounding box center [577, 249] width 335 height 60
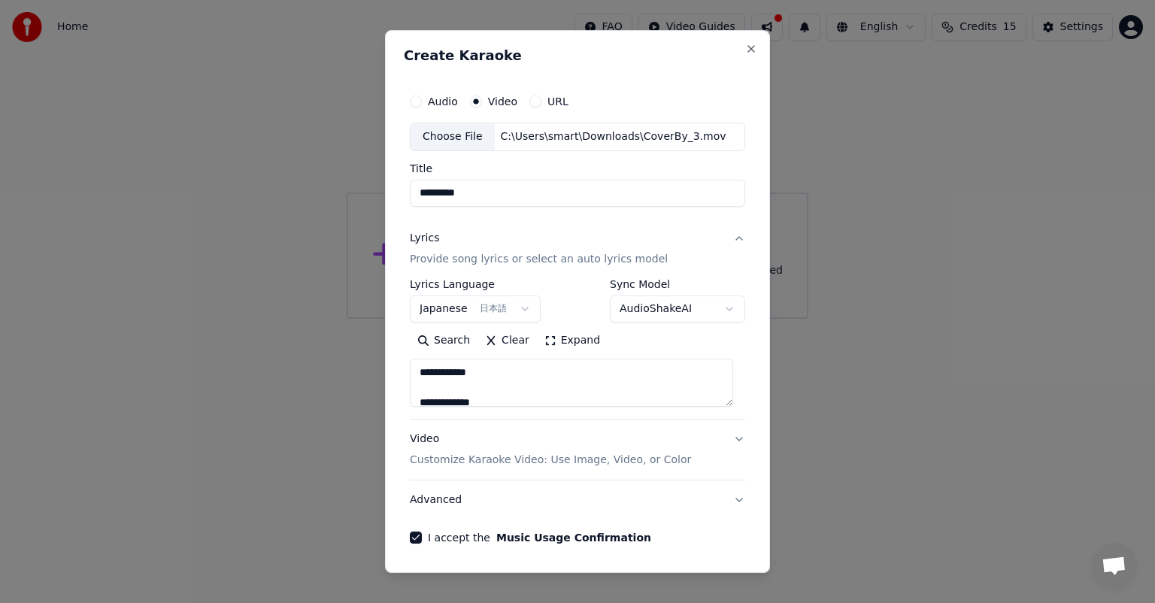
scroll to position [51, 0]
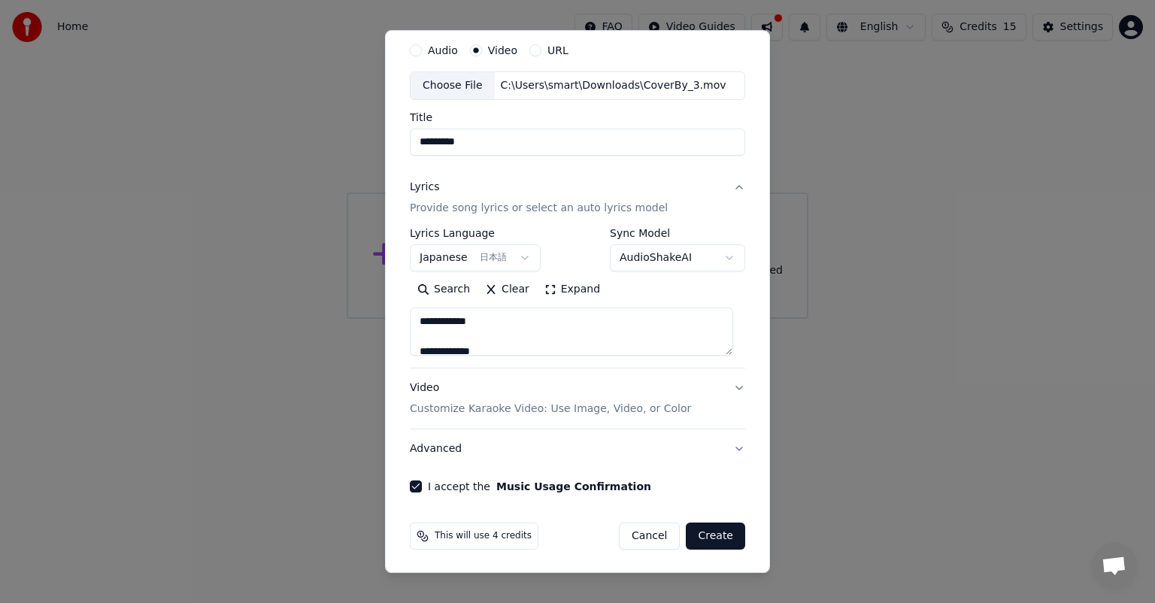
click at [716, 530] on button "Create" at bounding box center [715, 536] width 59 height 27
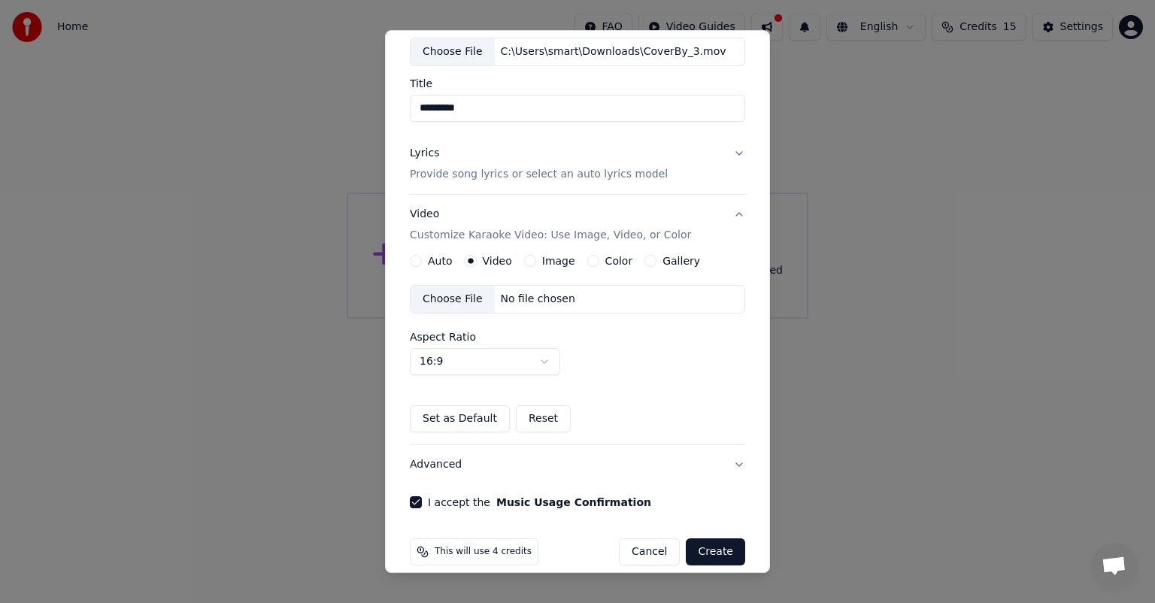
scroll to position [101, 0]
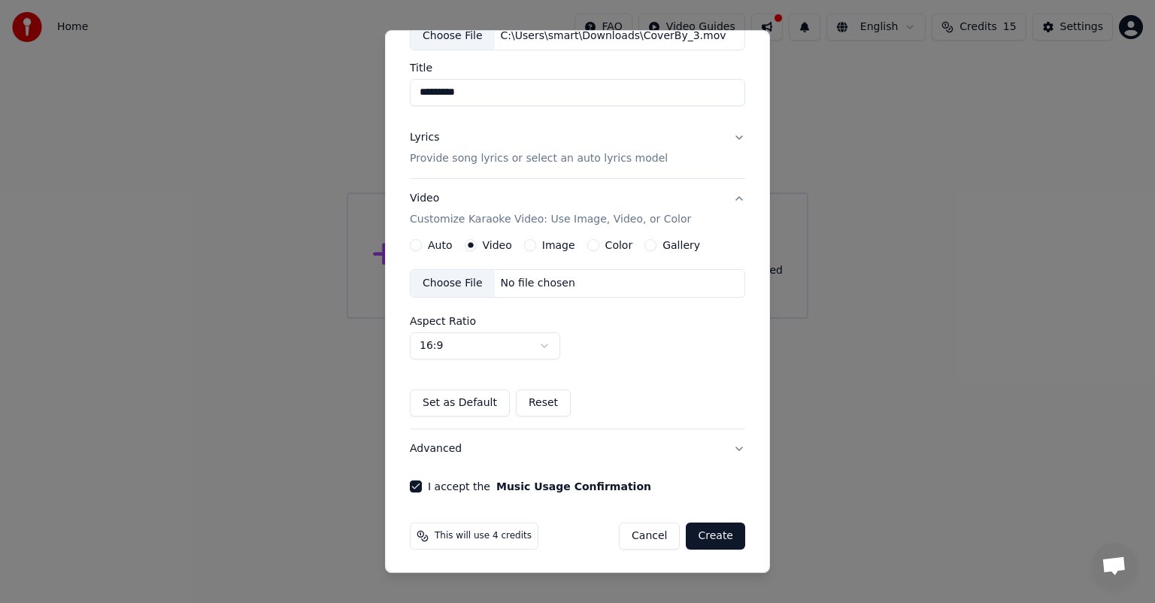
click at [699, 532] on button "Create" at bounding box center [715, 536] width 59 height 27
click at [436, 343] on button "16:9" at bounding box center [485, 345] width 150 height 27
click at [698, 538] on button "Create" at bounding box center [715, 536] width 59 height 27
click at [460, 396] on button "Set as Default" at bounding box center [460, 403] width 100 height 27
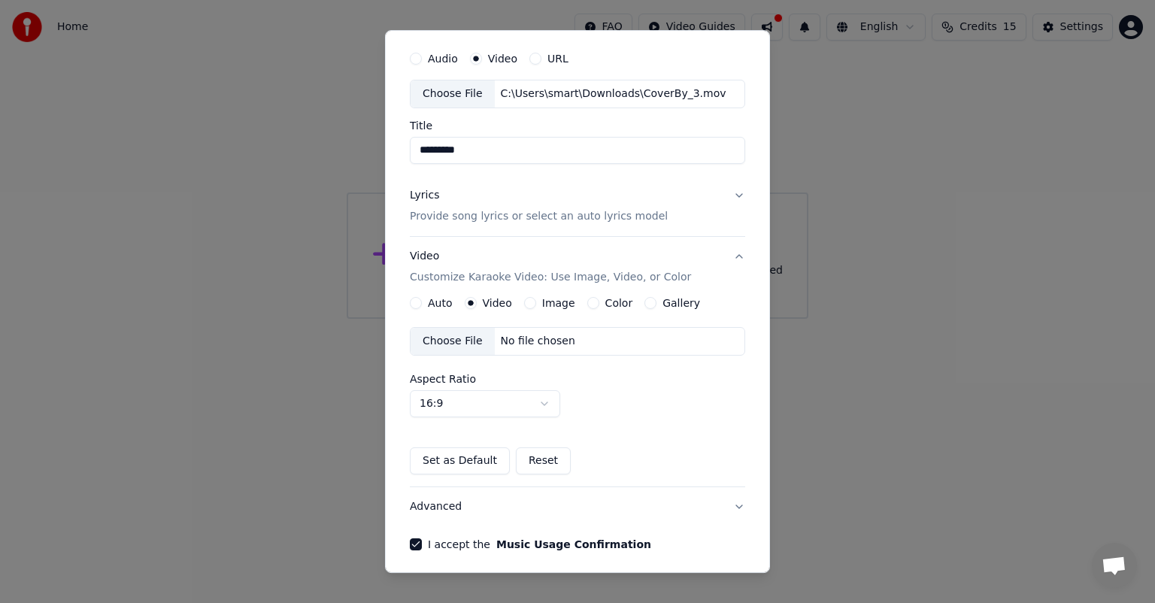
scroll to position [0, 0]
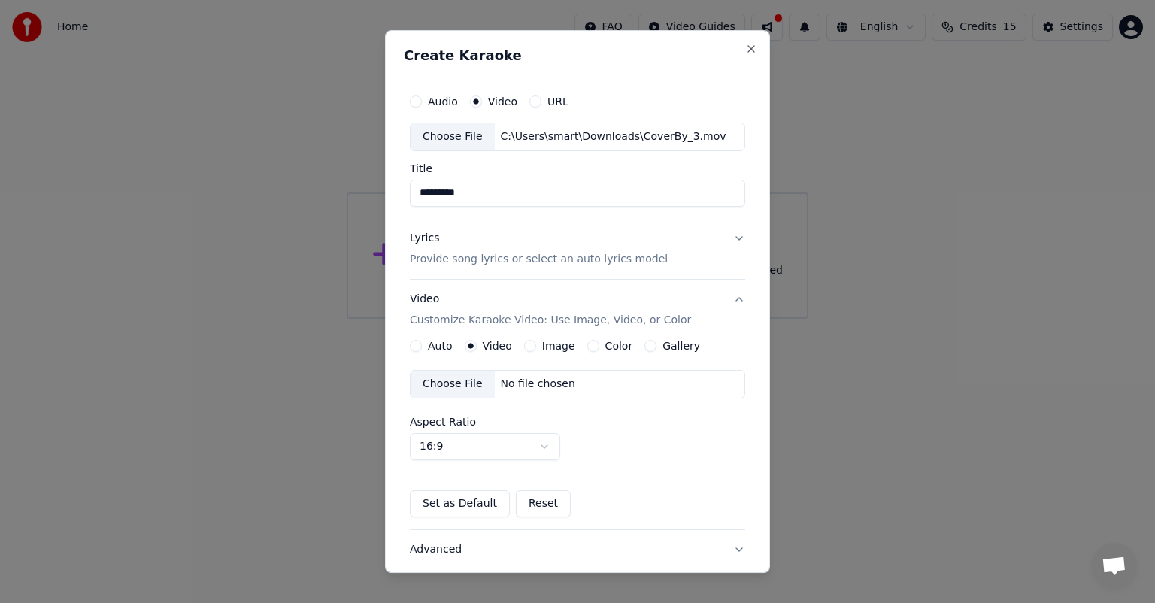
click at [551, 105] on label "URL" at bounding box center [558, 101] width 21 height 11
click at [542, 105] on button "URL" at bounding box center [536, 102] width 12 height 12
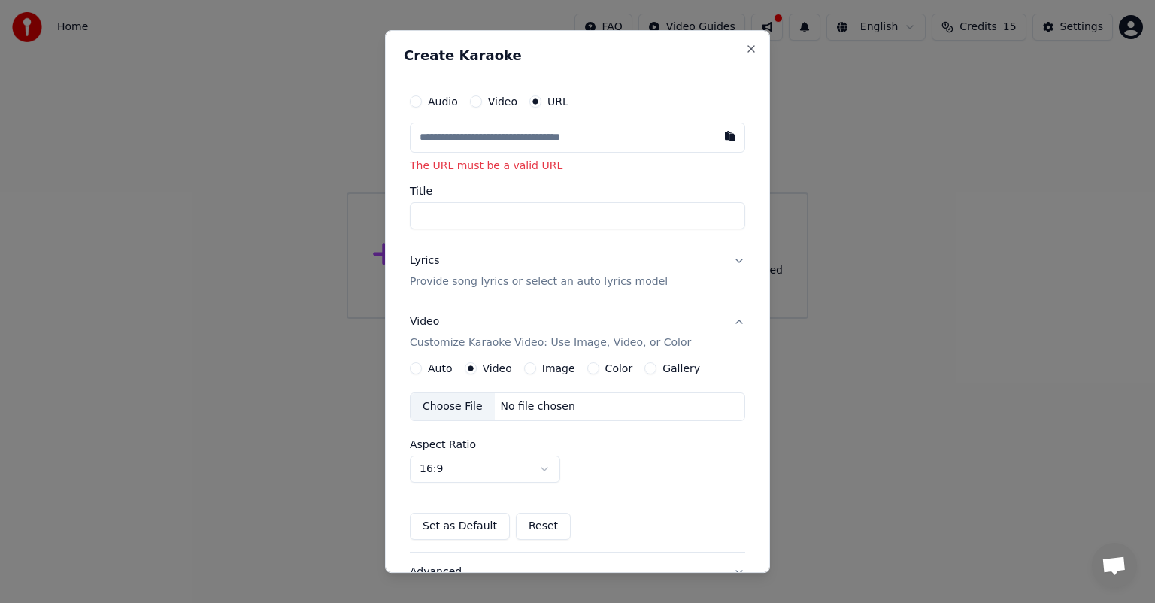
click at [521, 147] on input "text" at bounding box center [577, 138] width 335 height 30
click at [479, 102] on button "Video" at bounding box center [476, 102] width 12 height 12
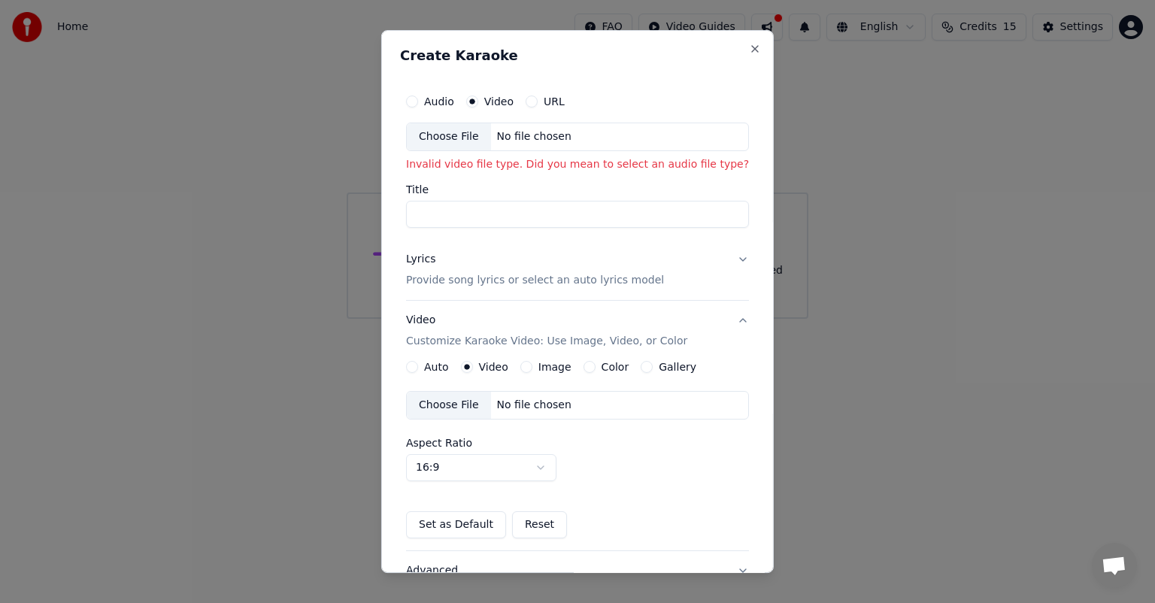
click at [454, 135] on div "Choose File" at bounding box center [449, 136] width 84 height 27
type input "*********"
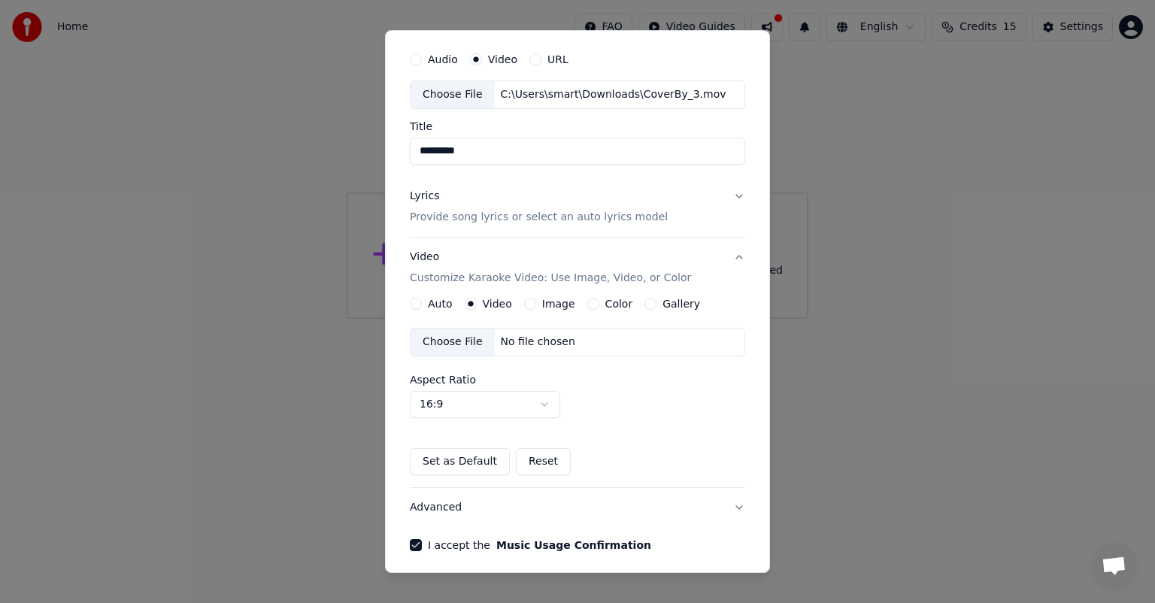
scroll to position [75, 0]
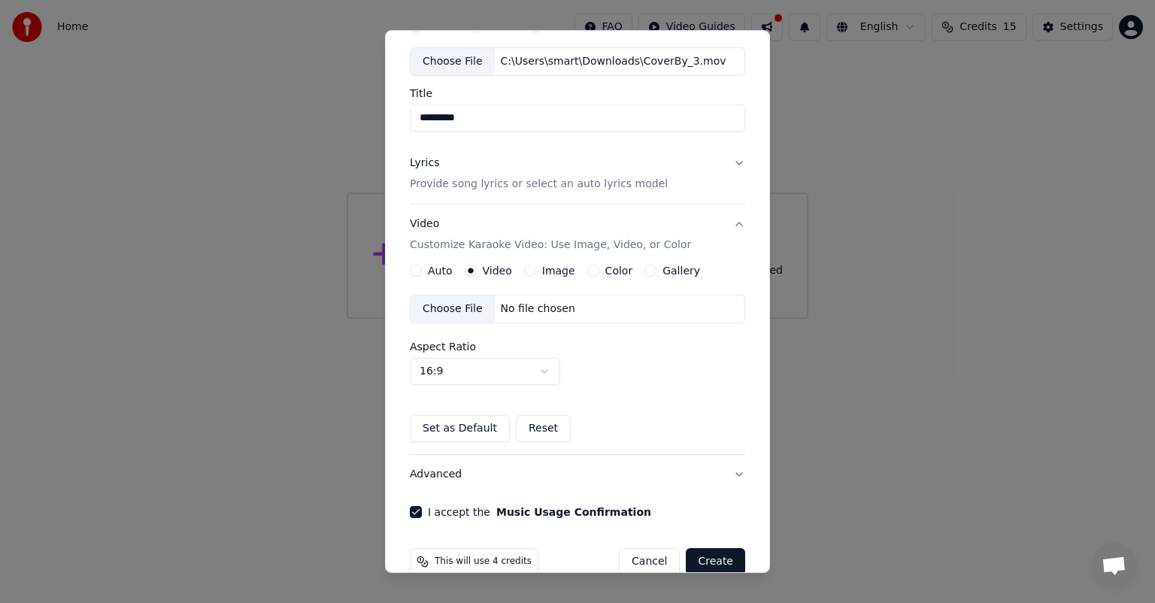
click at [475, 425] on button "Set as Default" at bounding box center [460, 428] width 100 height 27
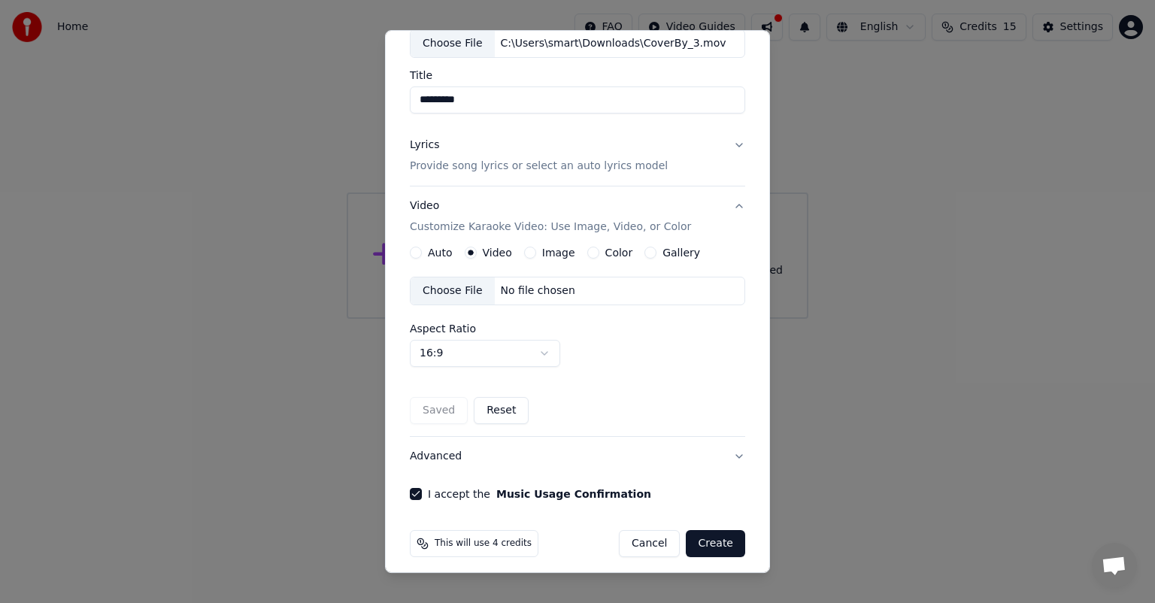
scroll to position [101, 0]
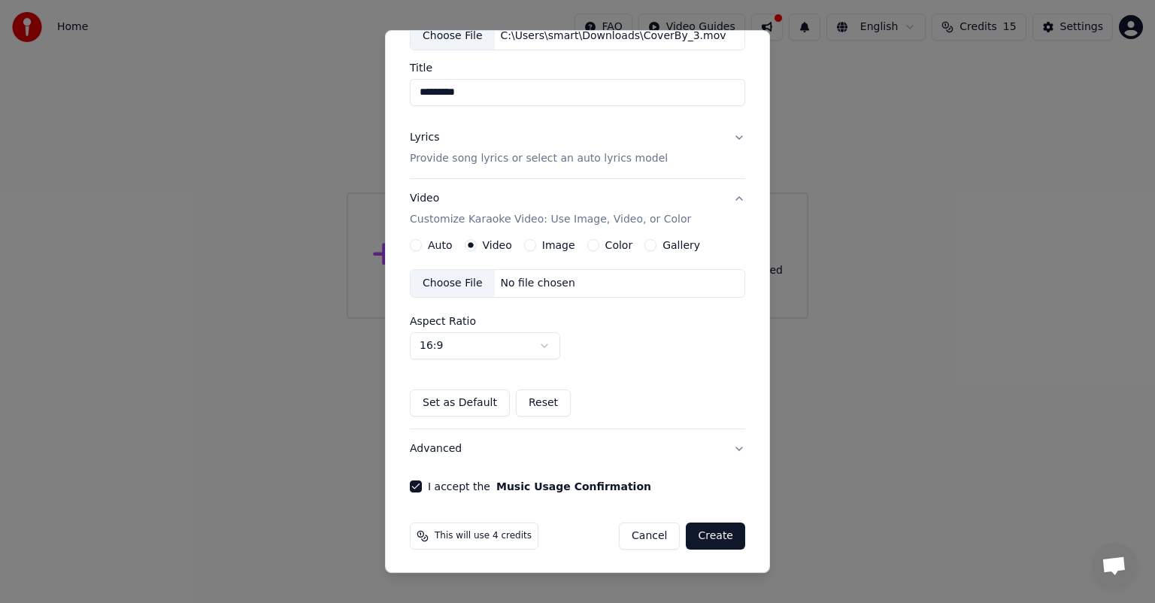
click at [689, 531] on button "Create" at bounding box center [715, 536] width 59 height 27
click at [723, 538] on button "Create" at bounding box center [715, 536] width 59 height 27
click at [715, 533] on button "Create" at bounding box center [715, 536] width 59 height 27
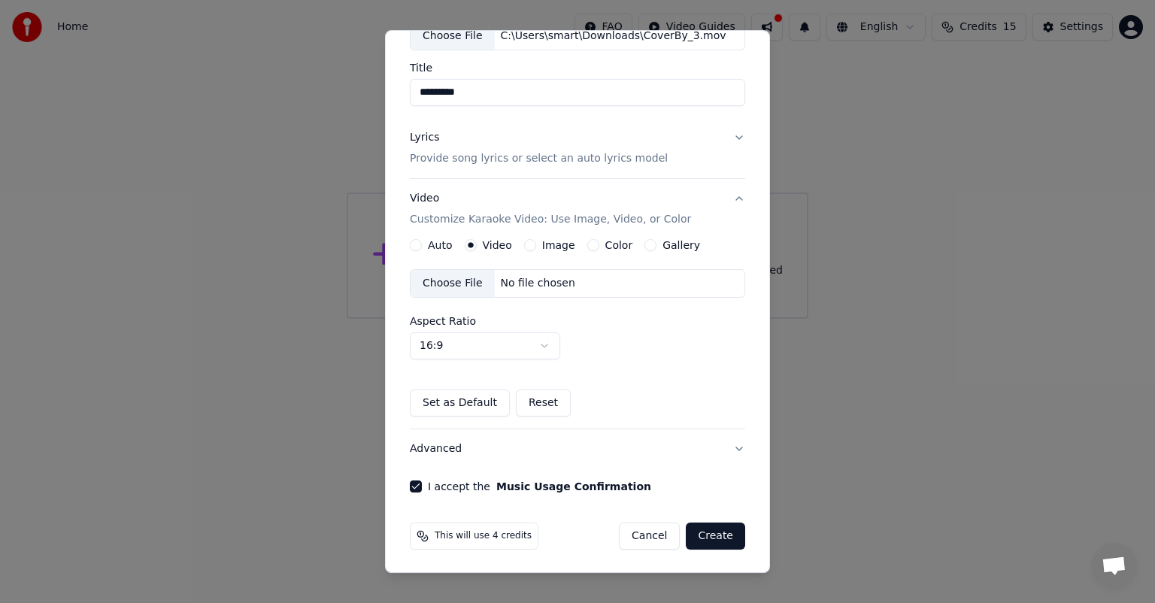
click at [715, 533] on button "Create" at bounding box center [715, 536] width 59 height 27
click at [442, 244] on label "Auto" at bounding box center [440, 245] width 25 height 11
click at [422, 244] on button "Auto" at bounding box center [416, 245] width 12 height 12
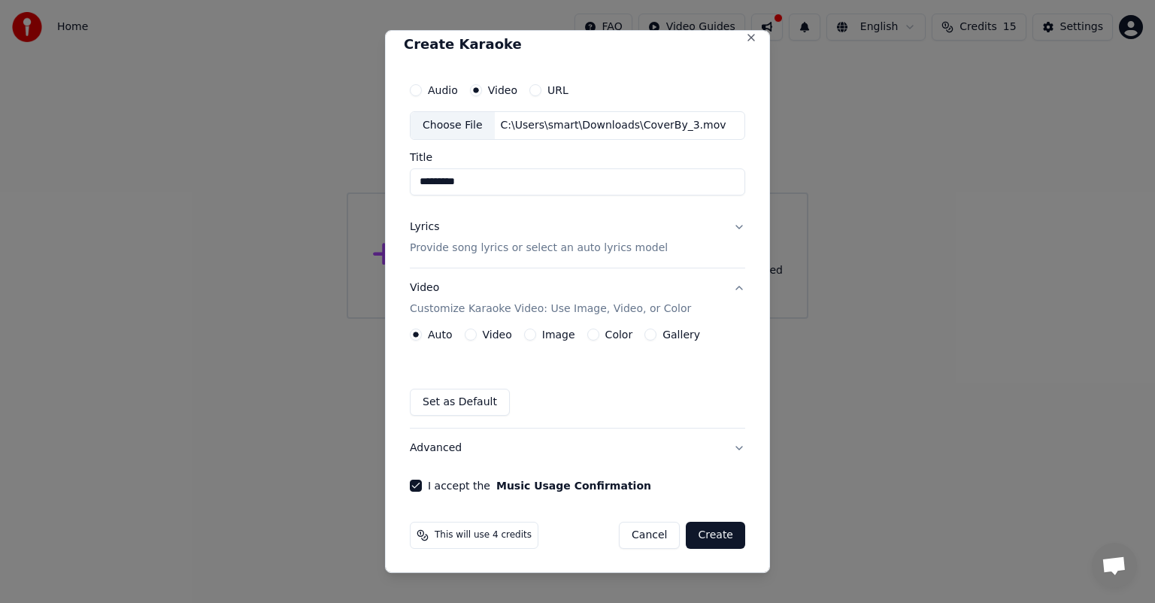
click at [712, 539] on button "Create" at bounding box center [715, 535] width 59 height 27
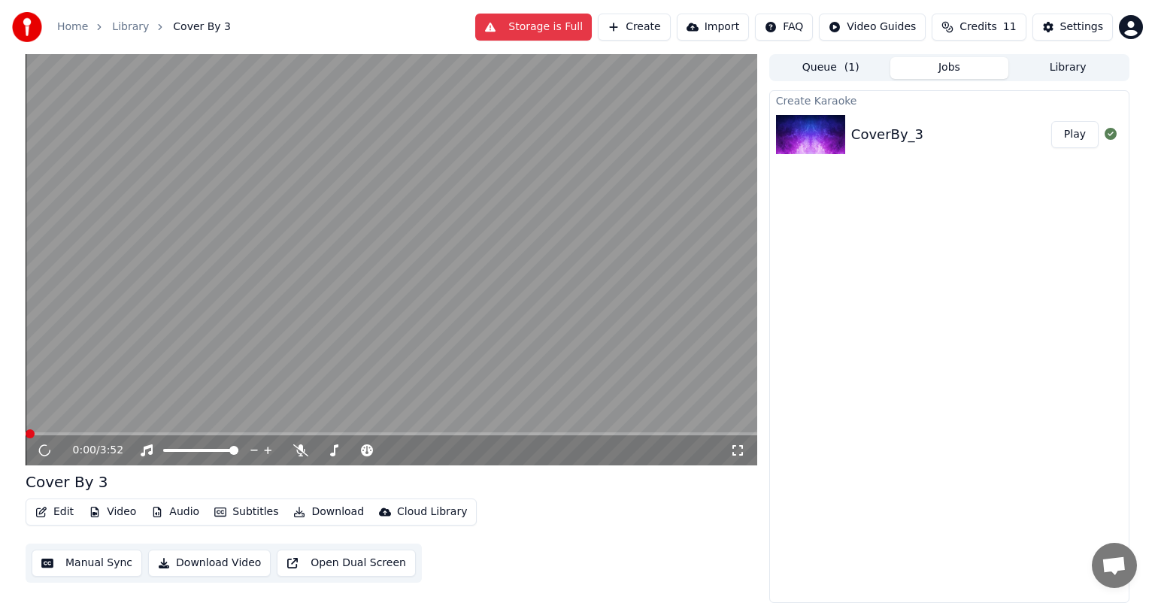
click at [1085, 138] on button "Play" at bounding box center [1075, 134] width 47 height 27
click at [300, 452] on icon at bounding box center [300, 451] width 15 height 12
click at [41, 449] on icon at bounding box center [44, 450] width 9 height 11
click at [317, 450] on span at bounding box center [317, 450] width 0 height 3
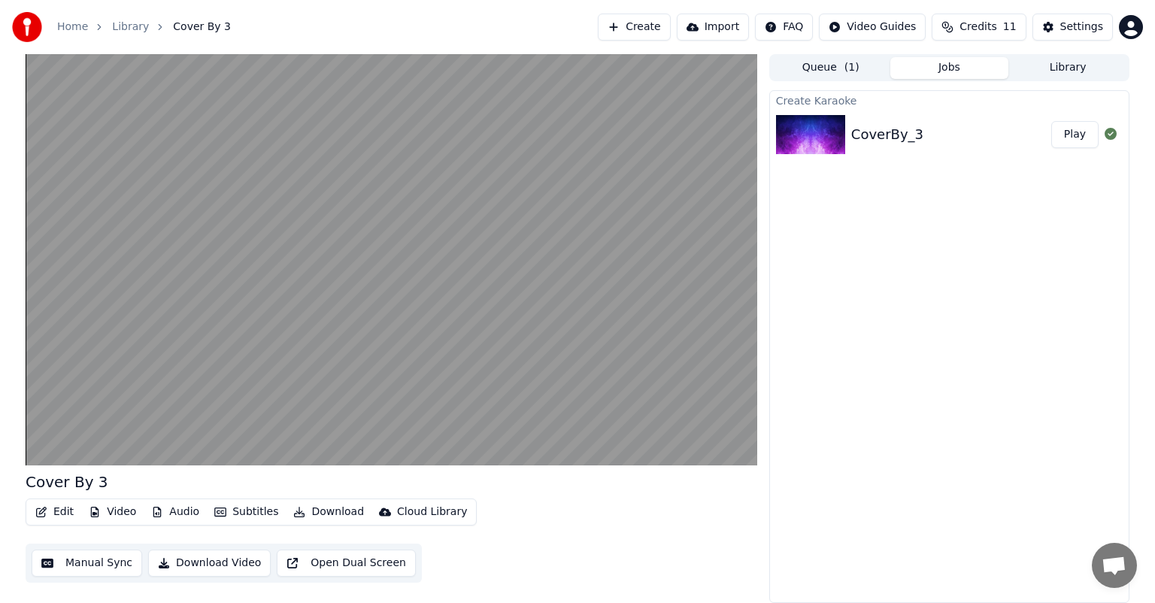
click at [315, 511] on button "Download" at bounding box center [328, 512] width 83 height 21
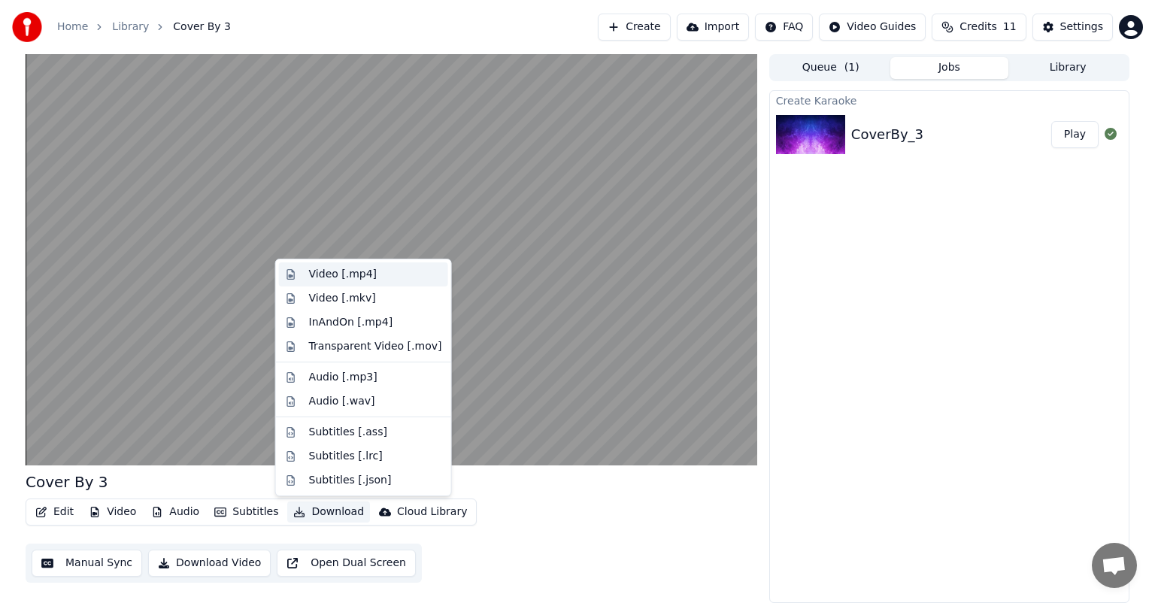
click at [362, 273] on div "Video [.mp4]" at bounding box center [343, 274] width 68 height 15
